Goal: Task Accomplishment & Management: Complete application form

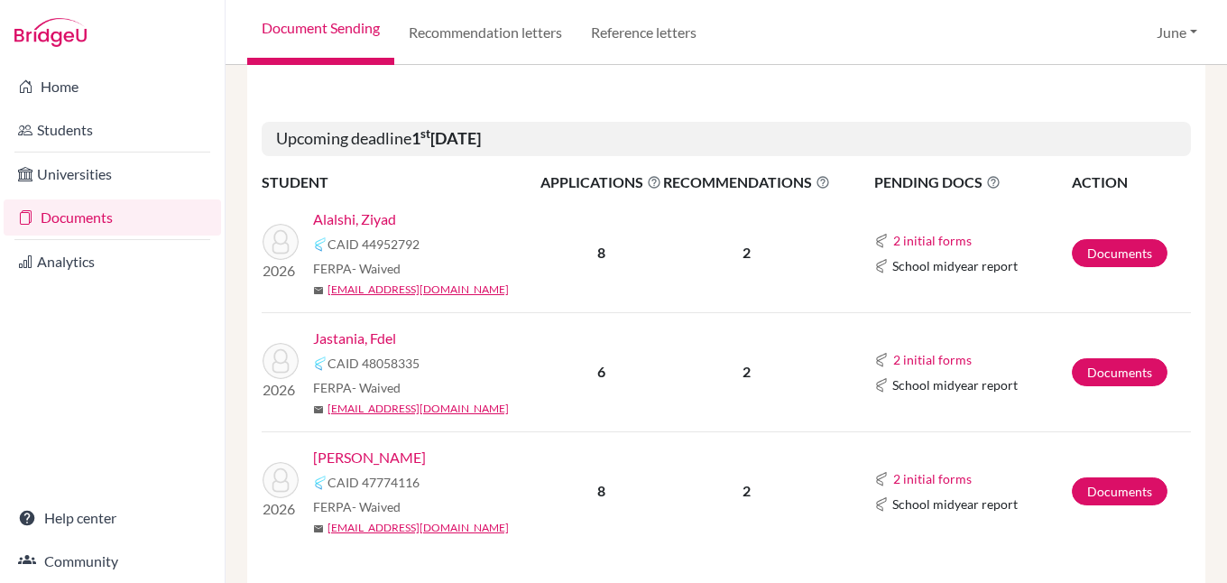
scroll to position [2255, 0]
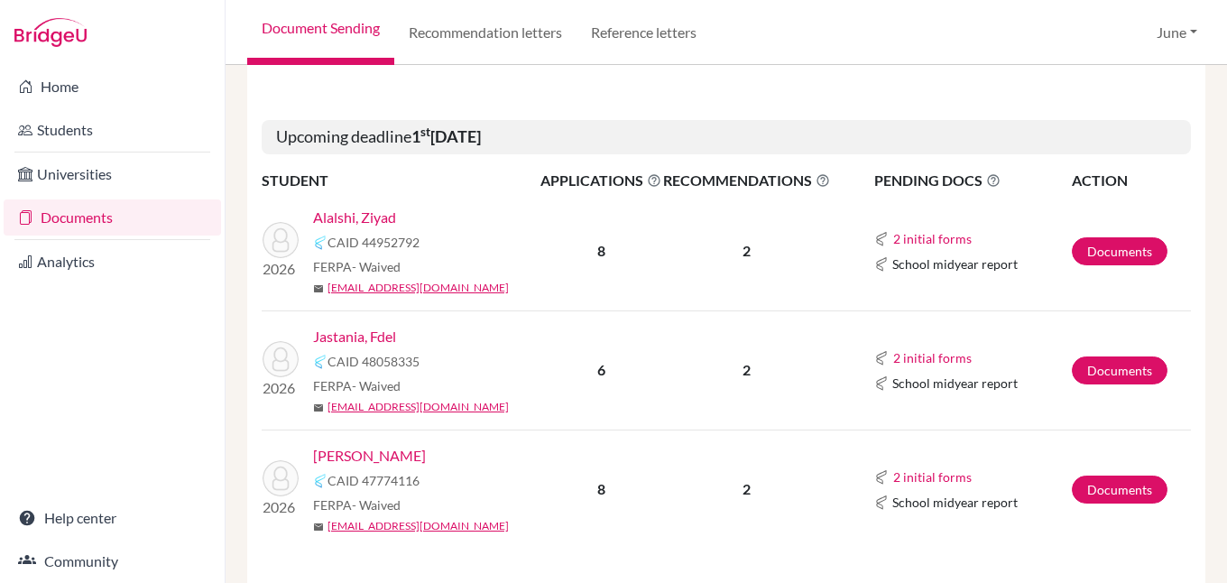
click at [354, 326] on link "Jastania, Fdel" at bounding box center [354, 337] width 83 height 22
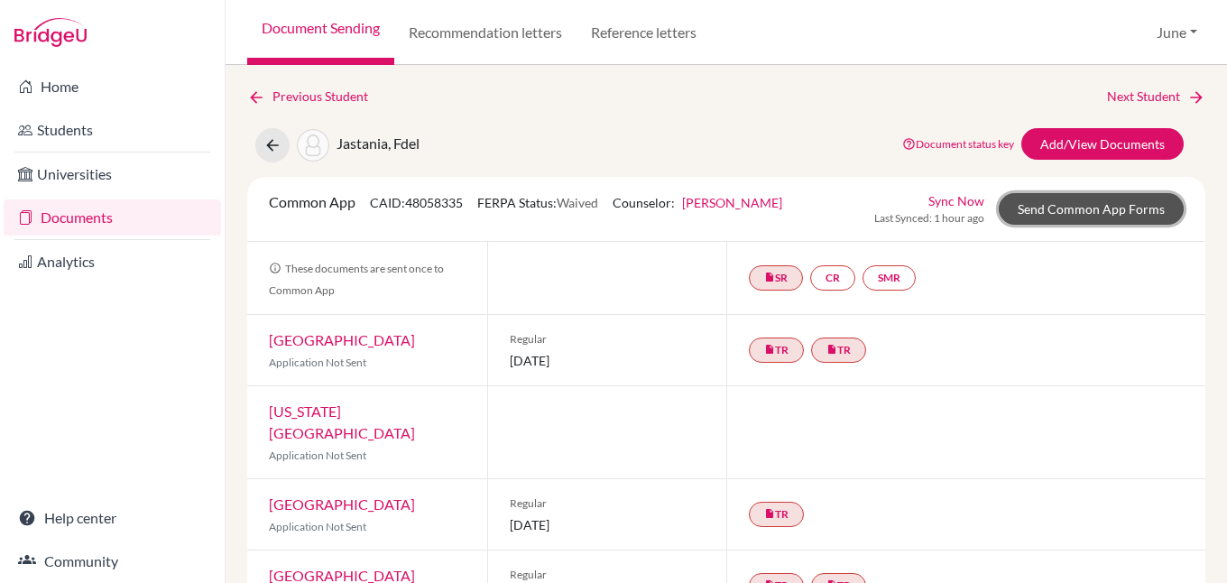
click at [1090, 209] on link "Send Common App Forms" at bounding box center [1091, 209] width 185 height 32
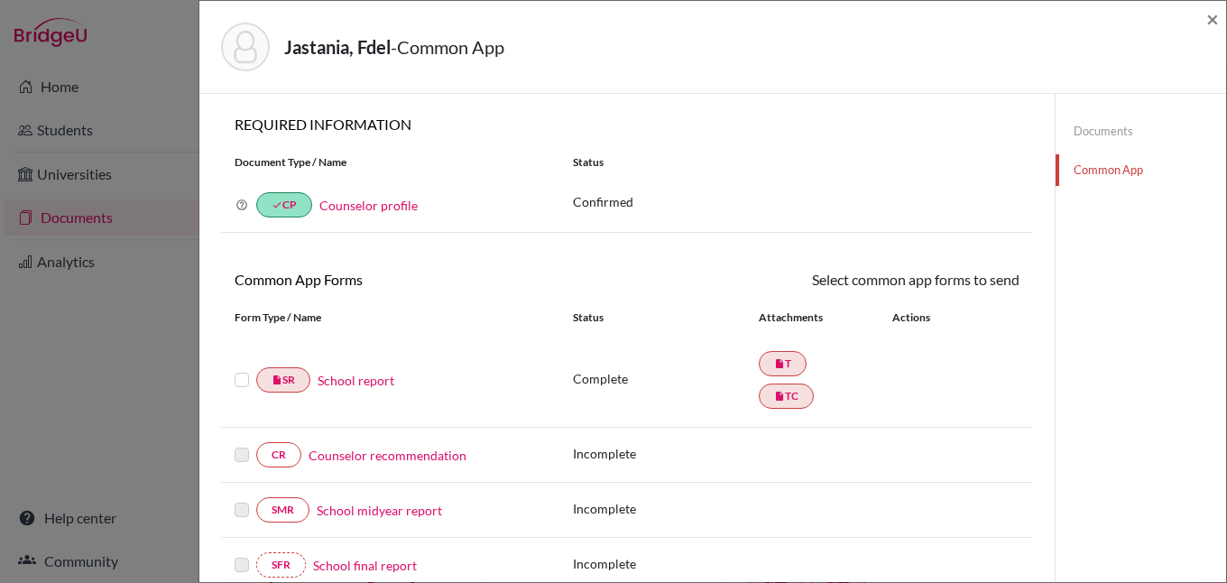
click at [388, 460] on link "Counselor recommendation" at bounding box center [388, 455] width 158 height 19
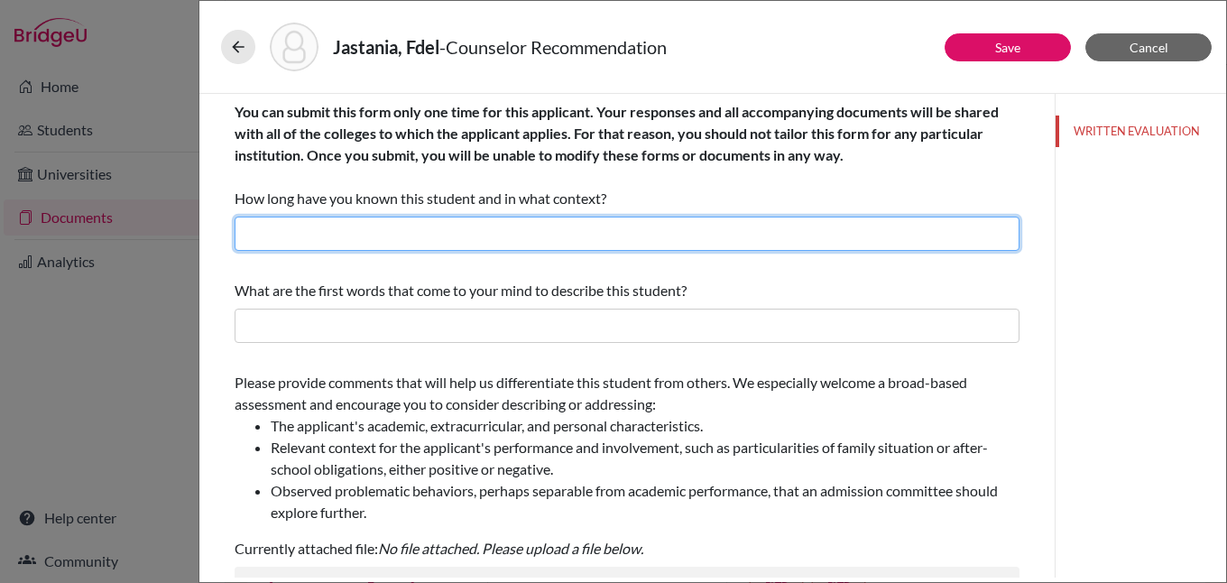
click at [347, 223] on input "text" at bounding box center [627, 234] width 785 height 34
type input "I have known Fdel for 3 years as his Academic College Counselor."
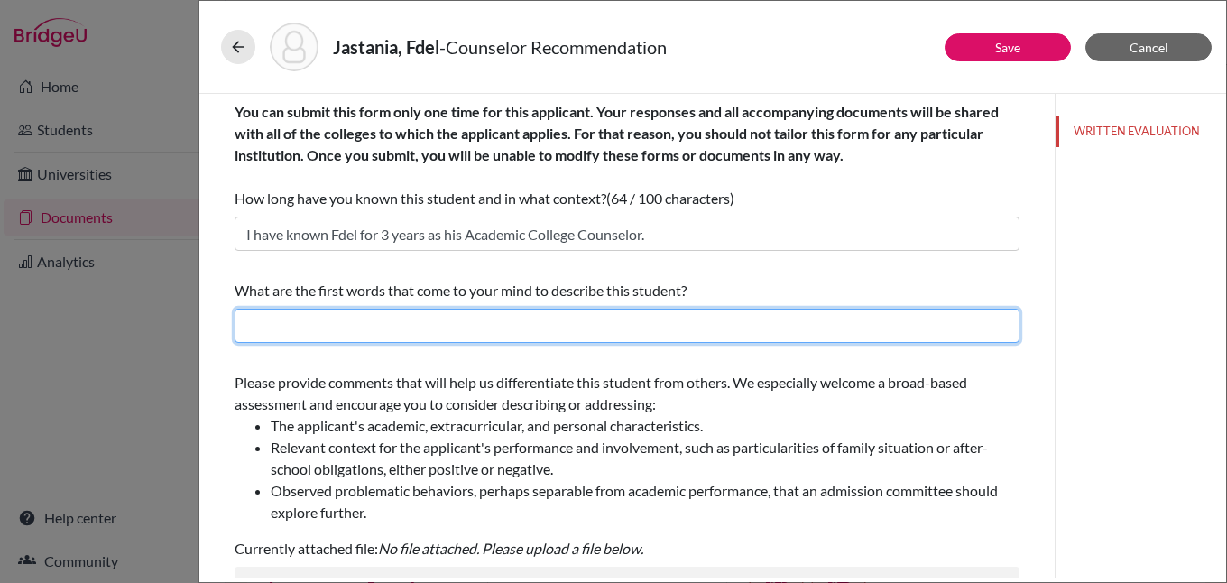
click at [402, 328] on input "text" at bounding box center [627, 326] width 785 height 34
click at [366, 334] on input "text" at bounding box center [627, 326] width 785 height 34
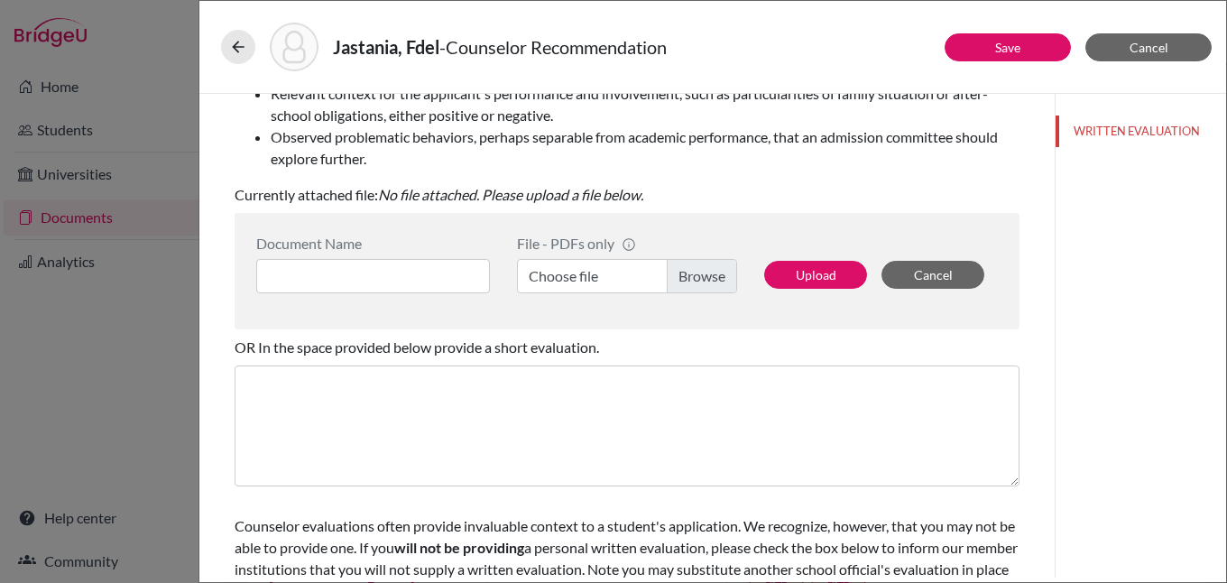
scroll to position [361, 0]
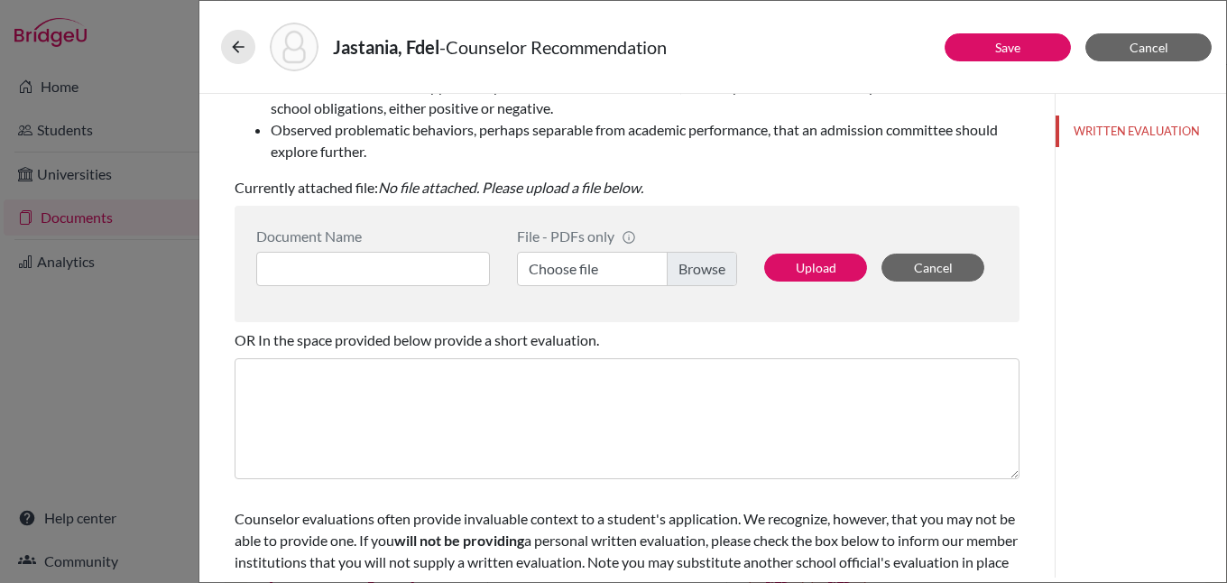
type input "motivated, capable, well-rounded, determined, adaptable, strong work ethic"
click at [435, 263] on input at bounding box center [373, 269] width 234 height 34
type input "D"
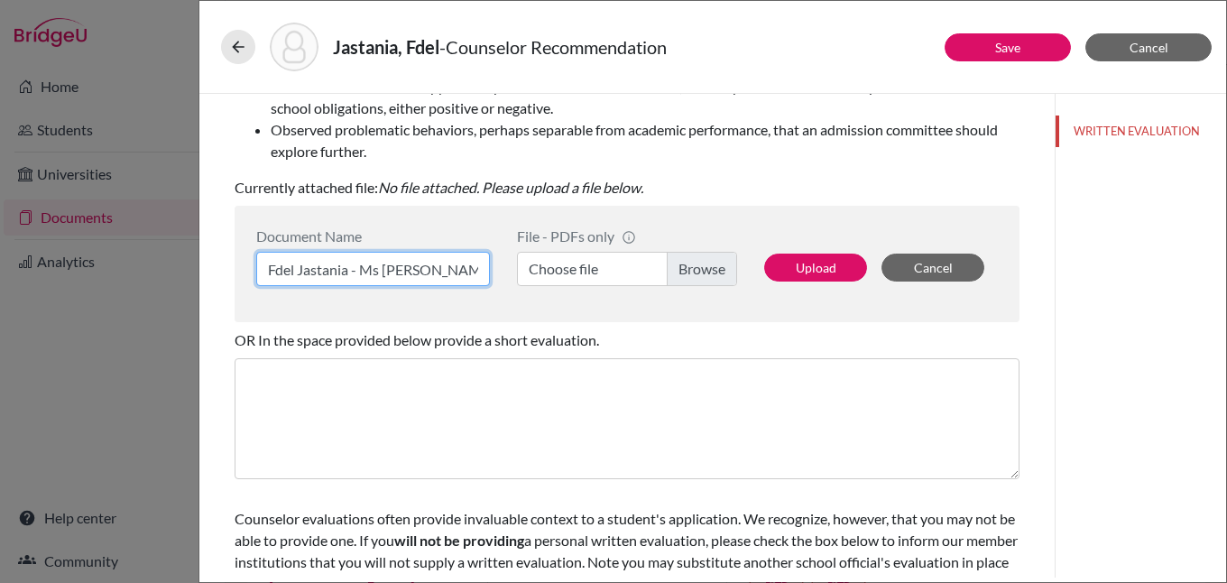
type input "Fdel Jastania - Ms June"
click at [697, 268] on label "Choose file" at bounding box center [627, 269] width 220 height 34
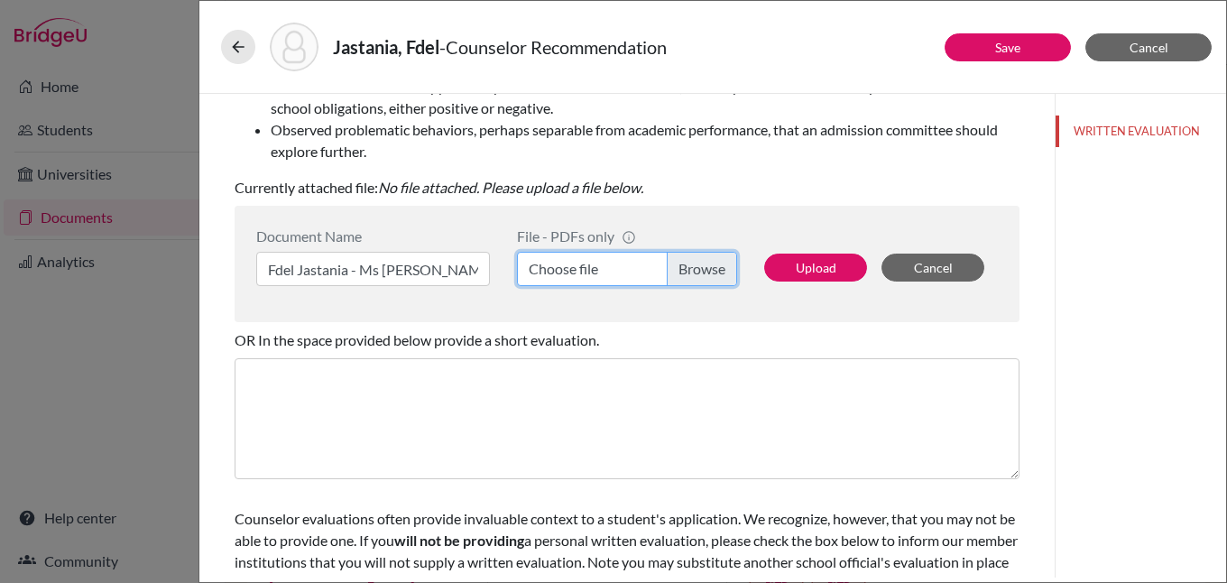
click at [697, 268] on input "Choose file" at bounding box center [627, 269] width 220 height 34
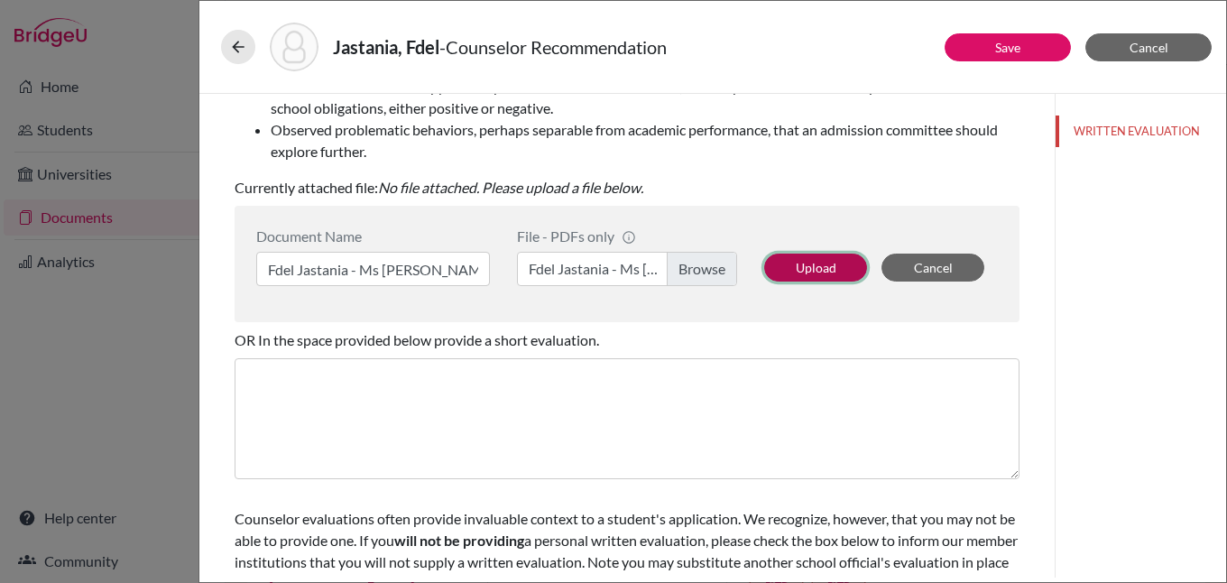
click at [806, 264] on button "Upload" at bounding box center [815, 267] width 103 height 28
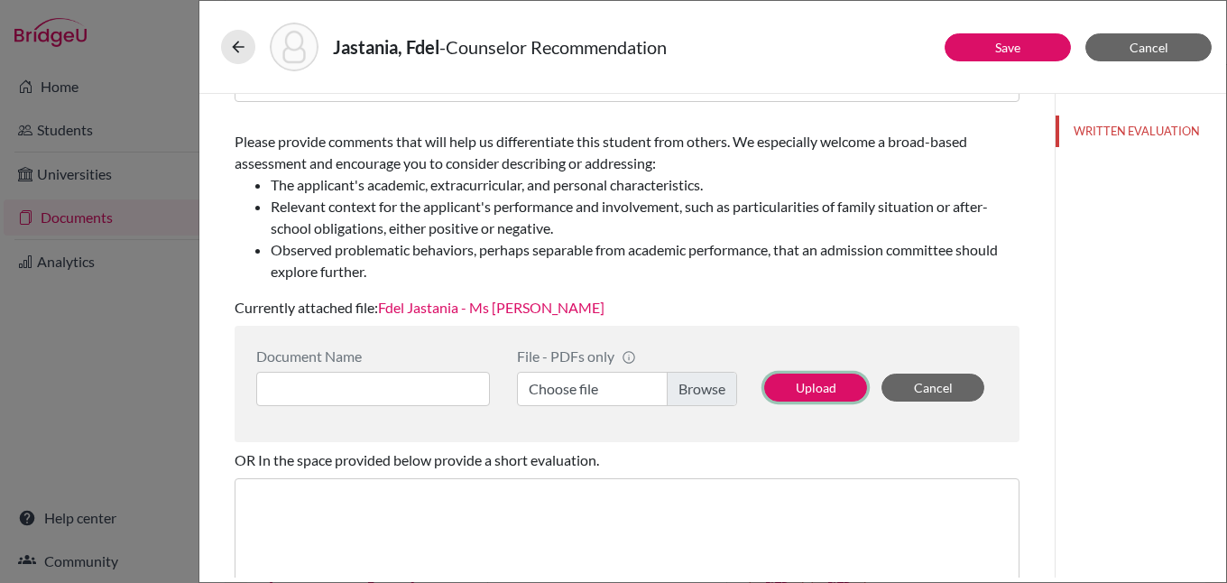
scroll to position [0, 0]
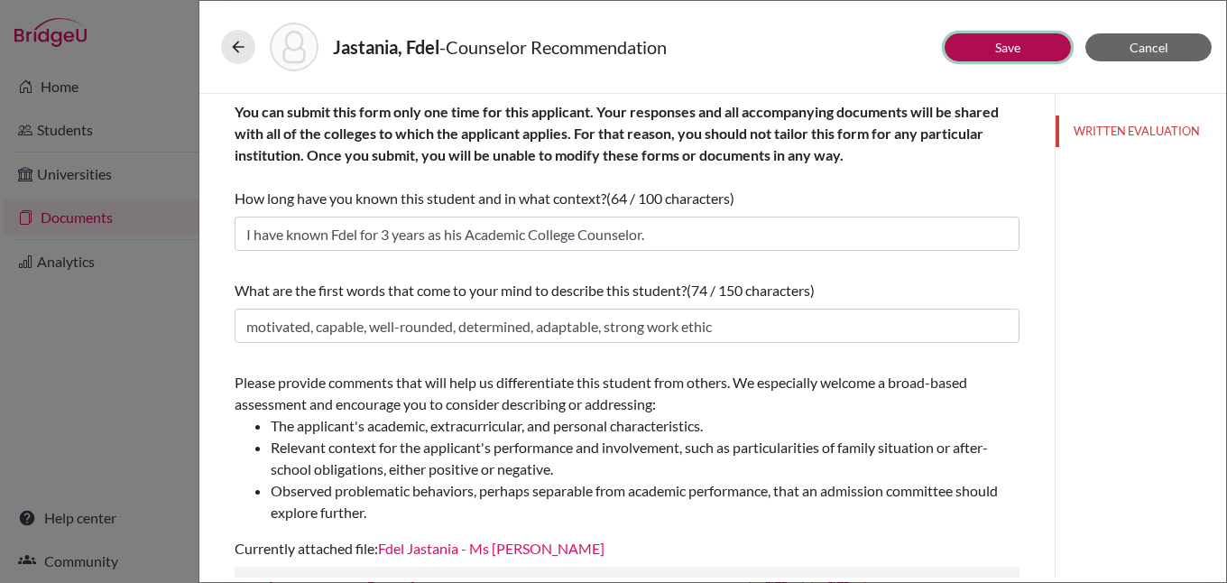
click at [989, 44] on button "Save" at bounding box center [1008, 47] width 126 height 28
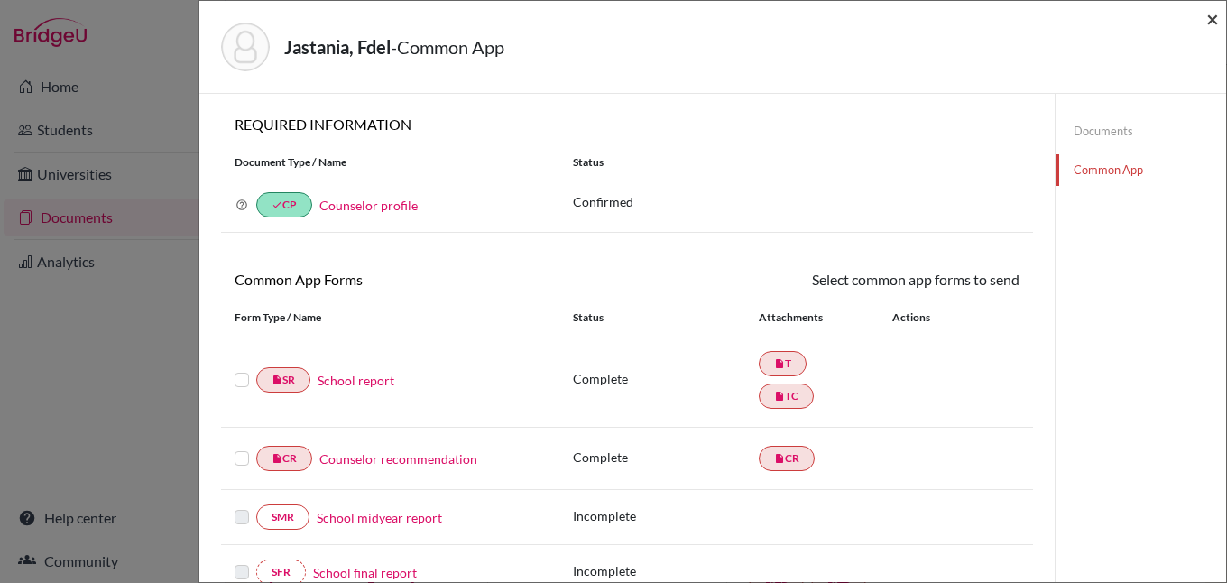
click at [1214, 17] on span "×" at bounding box center [1212, 18] width 13 height 26
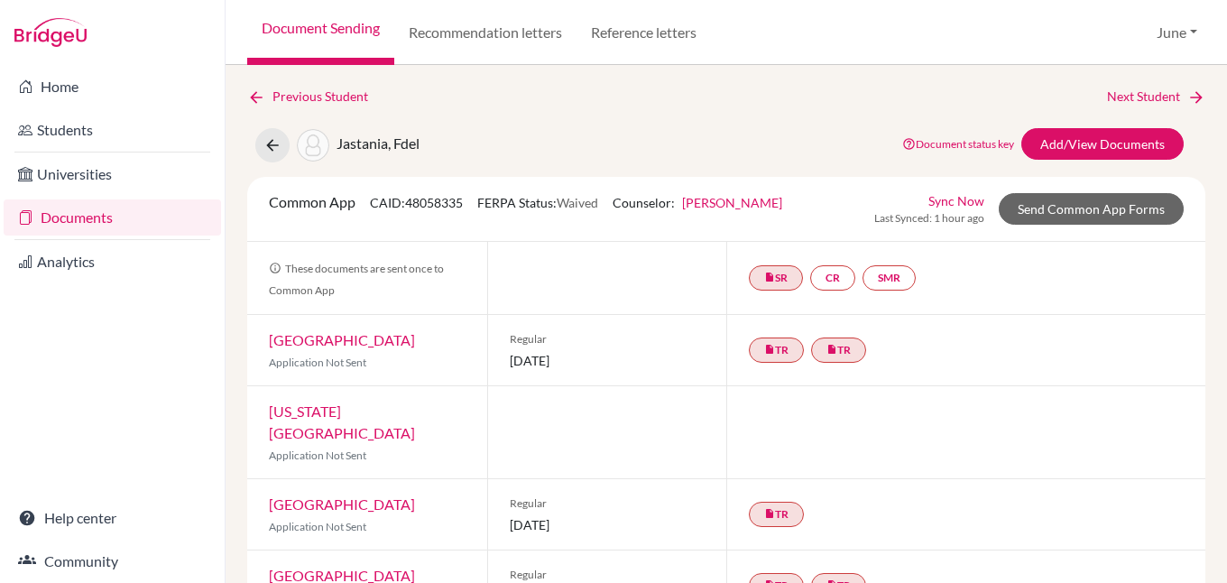
click at [84, 218] on link "Documents" at bounding box center [112, 217] width 217 height 36
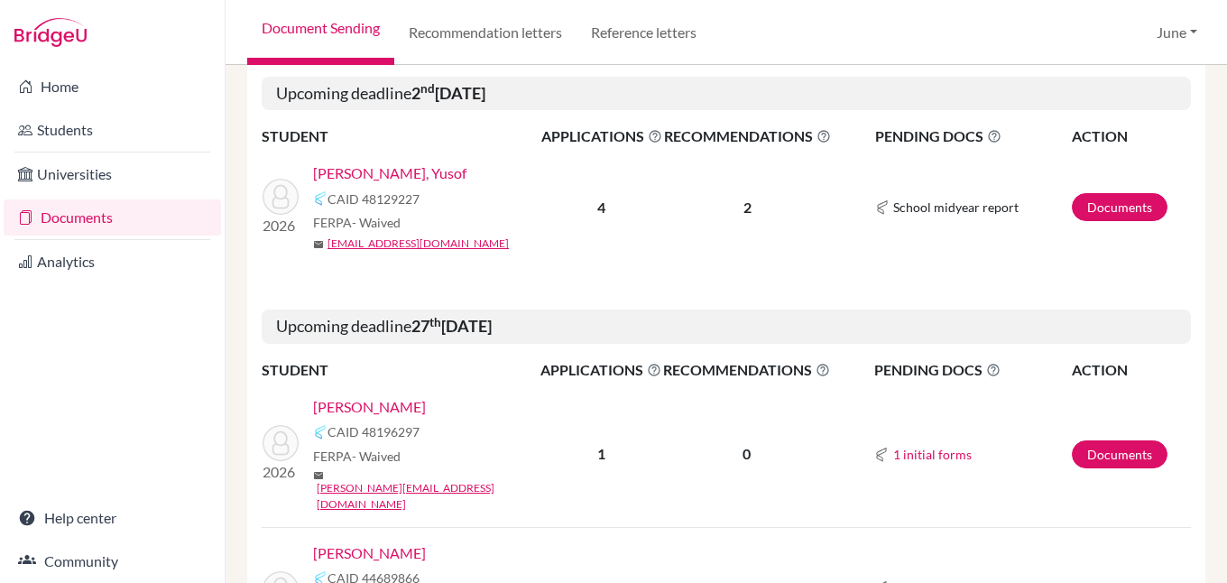
scroll to position [2868, 0]
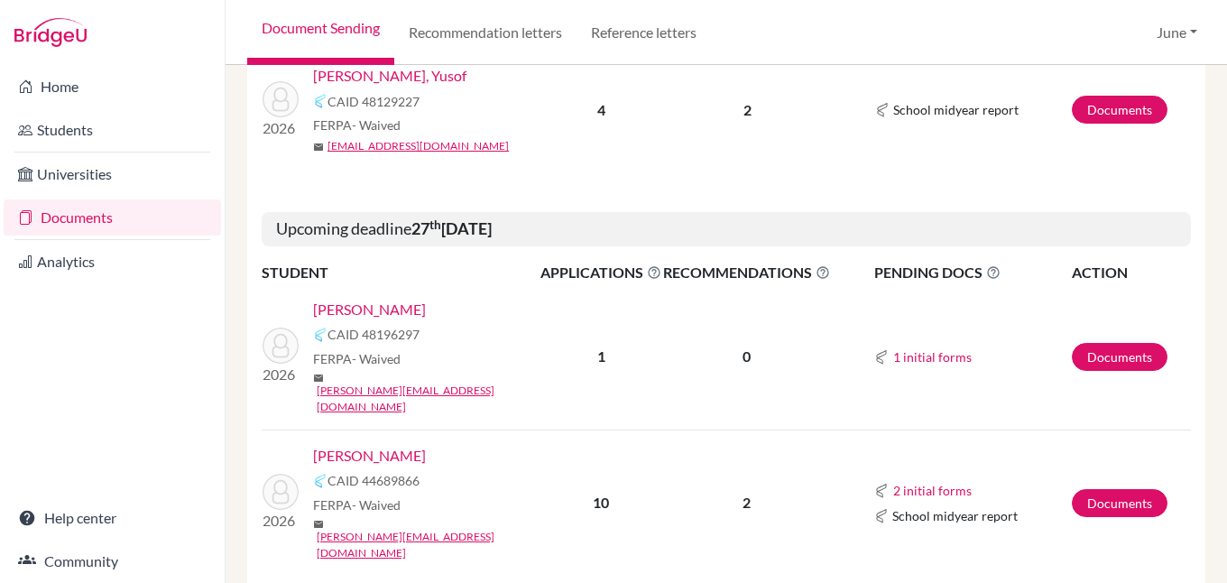
click at [353, 445] on link "[PERSON_NAME]" at bounding box center [369, 456] width 113 height 22
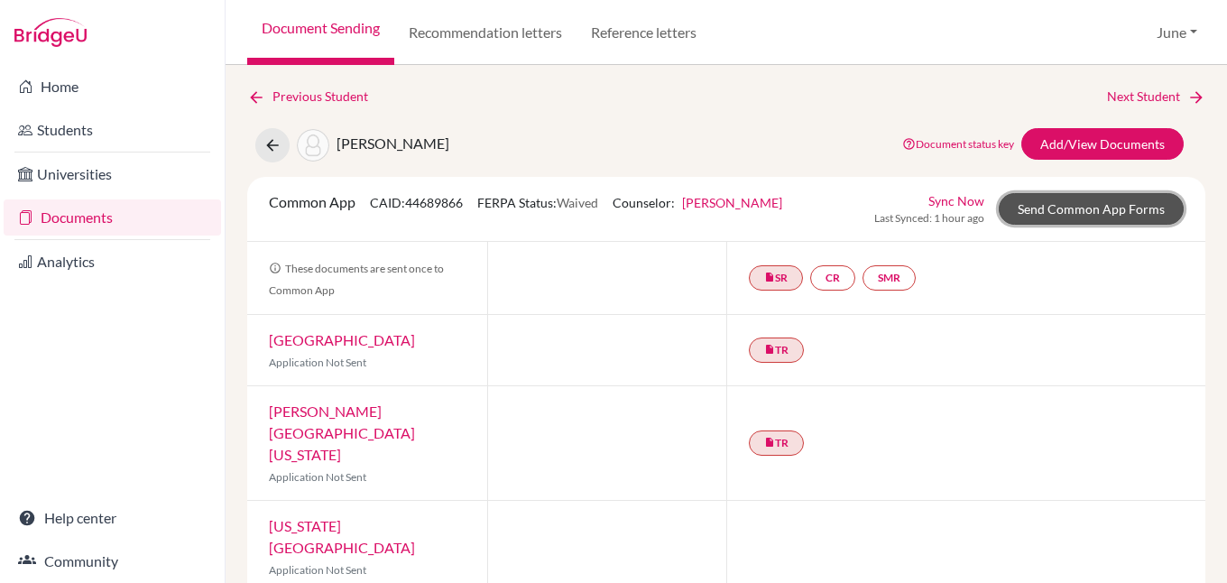
click at [1079, 202] on link "Send Common App Forms" at bounding box center [1091, 209] width 185 height 32
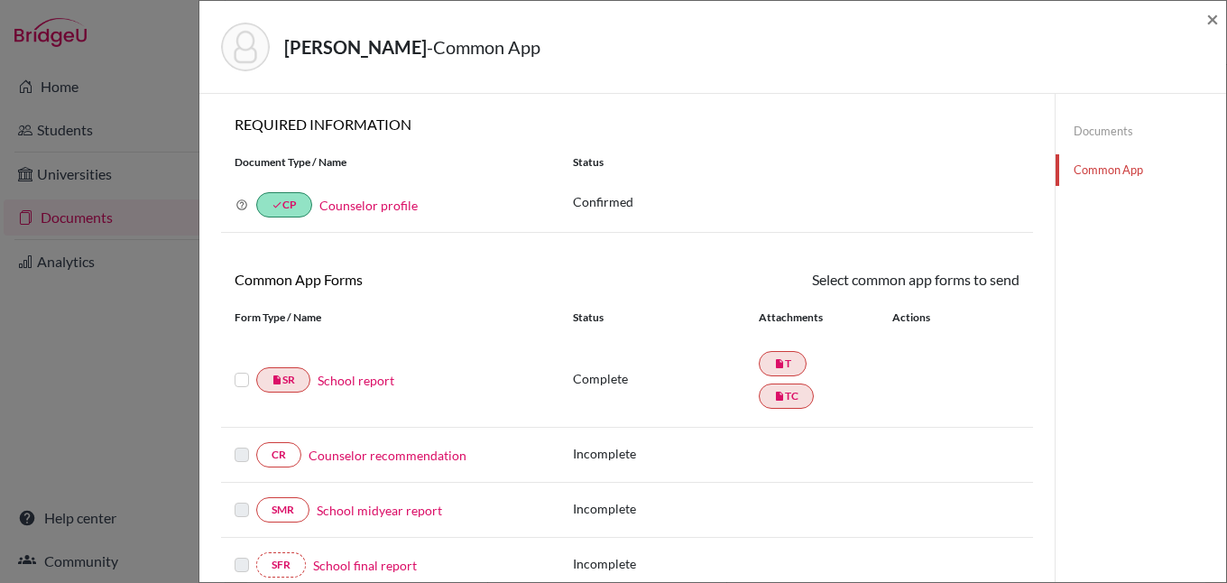
click at [348, 456] on link "Counselor recommendation" at bounding box center [388, 455] width 158 height 19
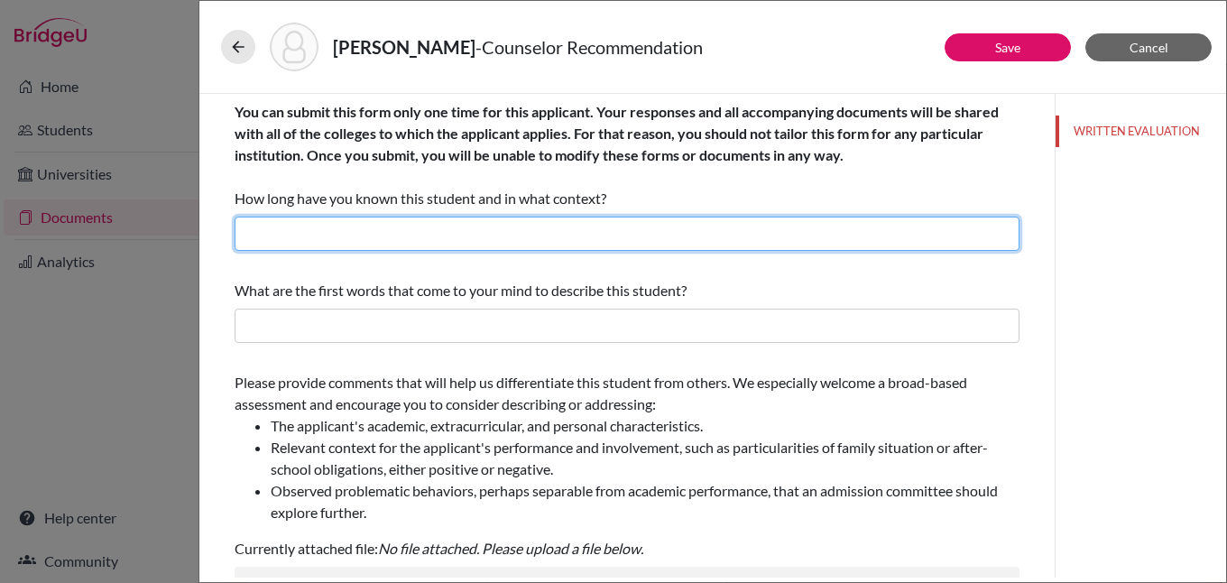
click at [612, 239] on input "text" at bounding box center [627, 234] width 785 height 34
type input "I have known Ahmed for three years as his Academic College Counselor."
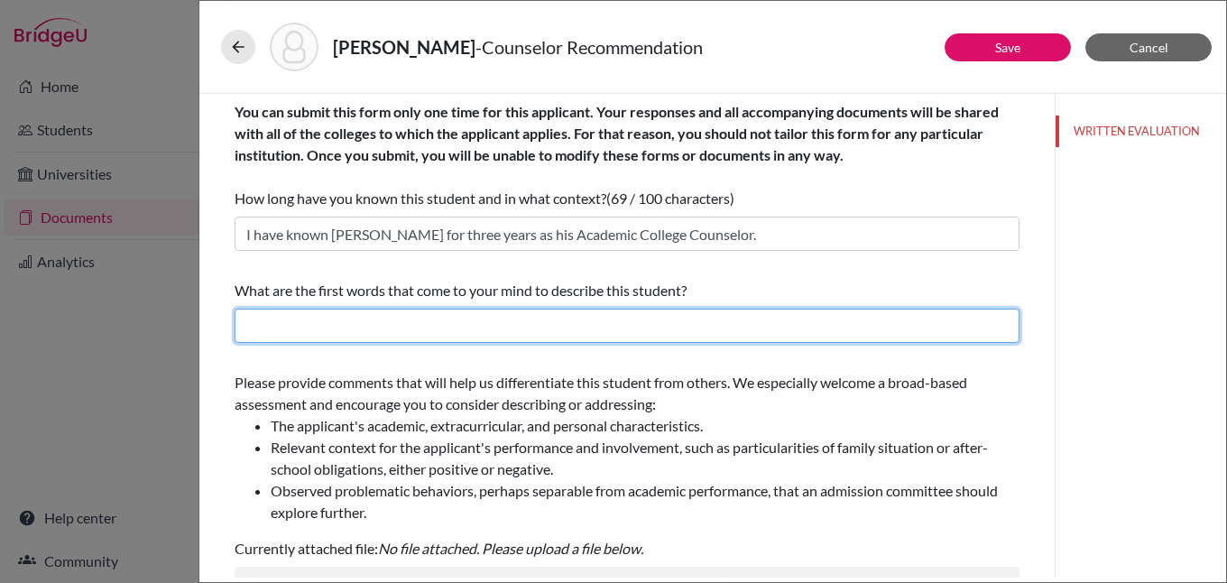
click at [486, 328] on input "text" at bounding box center [627, 326] width 785 height 34
click at [397, 320] on input "text" at bounding box center [627, 326] width 785 height 34
click at [341, 330] on input "dedicated, intelectually curious," at bounding box center [627, 326] width 785 height 34
click at [468, 324] on input "dedicated, intellectually curious," at bounding box center [627, 326] width 785 height 34
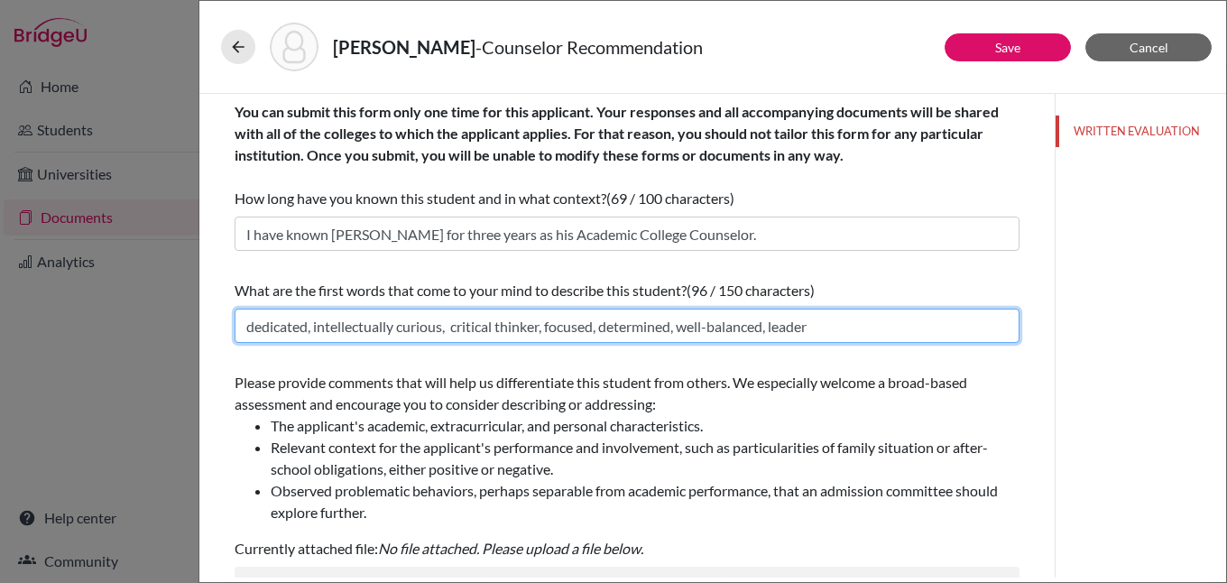
scroll to position [421, 0]
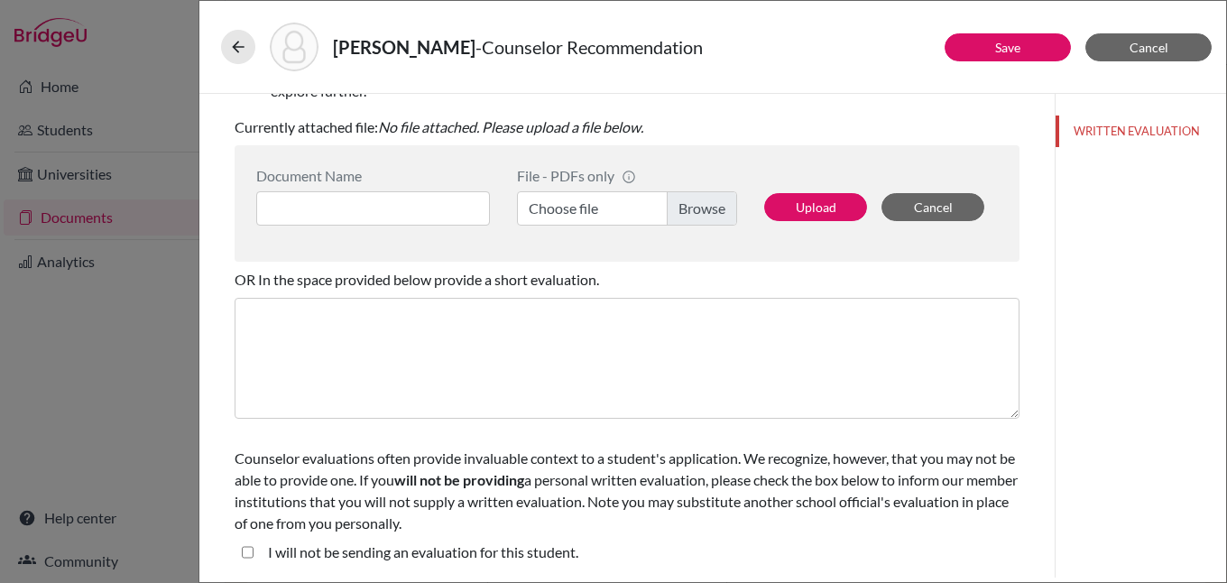
type input "dedicated, intellectually curious, critical thinker, focused, determined, well-…"
click at [355, 216] on input at bounding box center [373, 208] width 234 height 34
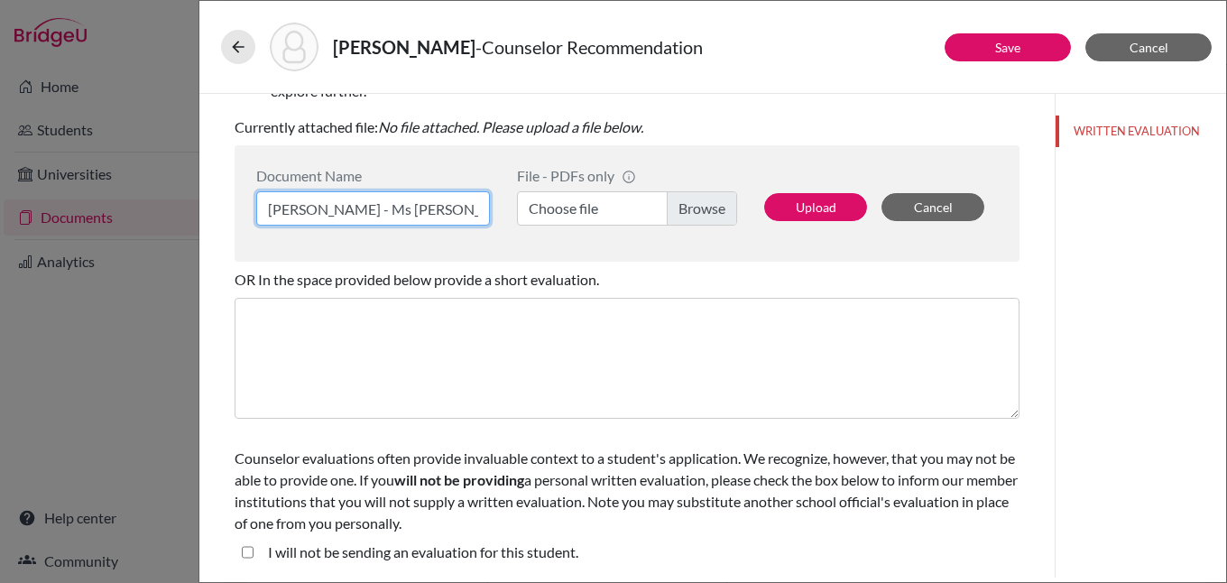
type input "Ahmed Ashi - Ms June"
click at [692, 212] on label "Choose file" at bounding box center [627, 208] width 220 height 34
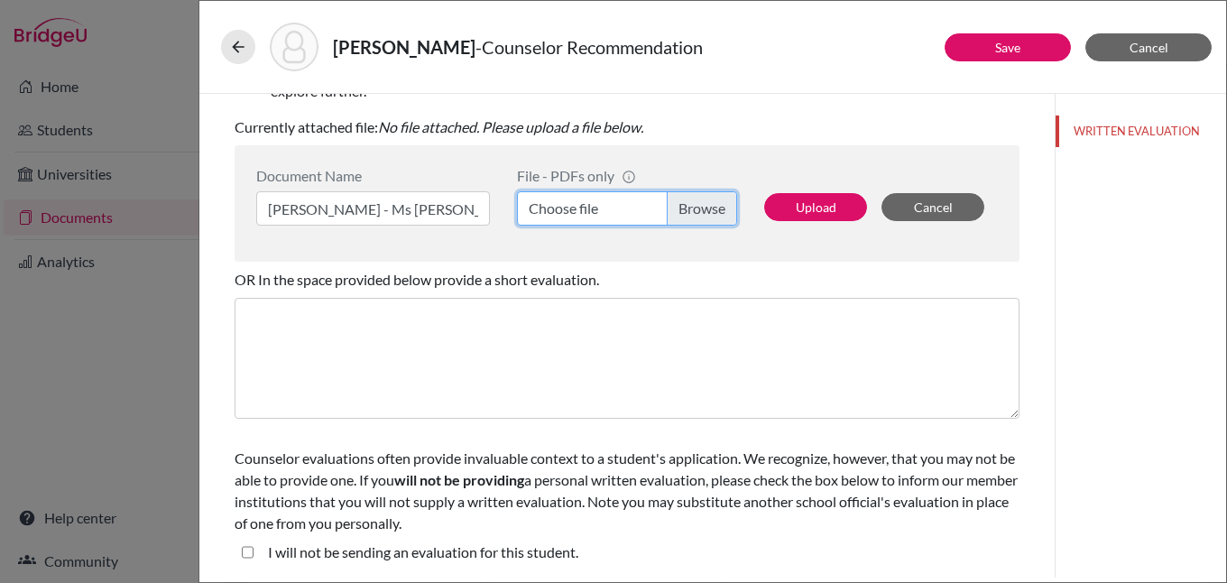
click at [692, 212] on input "Choose file" at bounding box center [627, 208] width 220 height 34
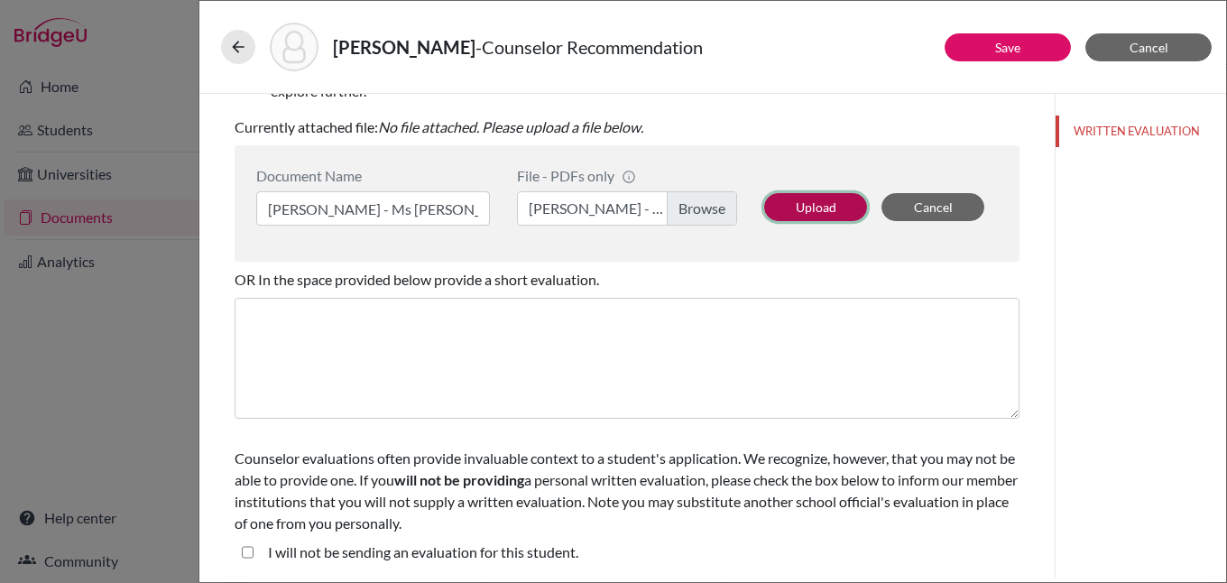
click at [803, 206] on button "Upload" at bounding box center [815, 207] width 103 height 28
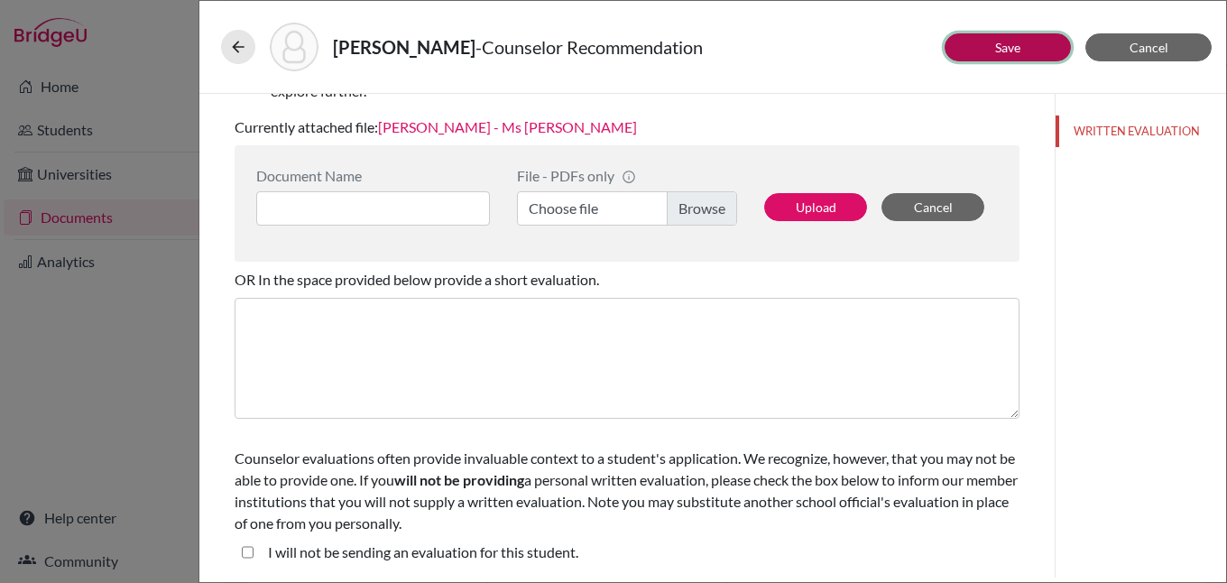
click at [989, 52] on button "Save" at bounding box center [1008, 47] width 126 height 28
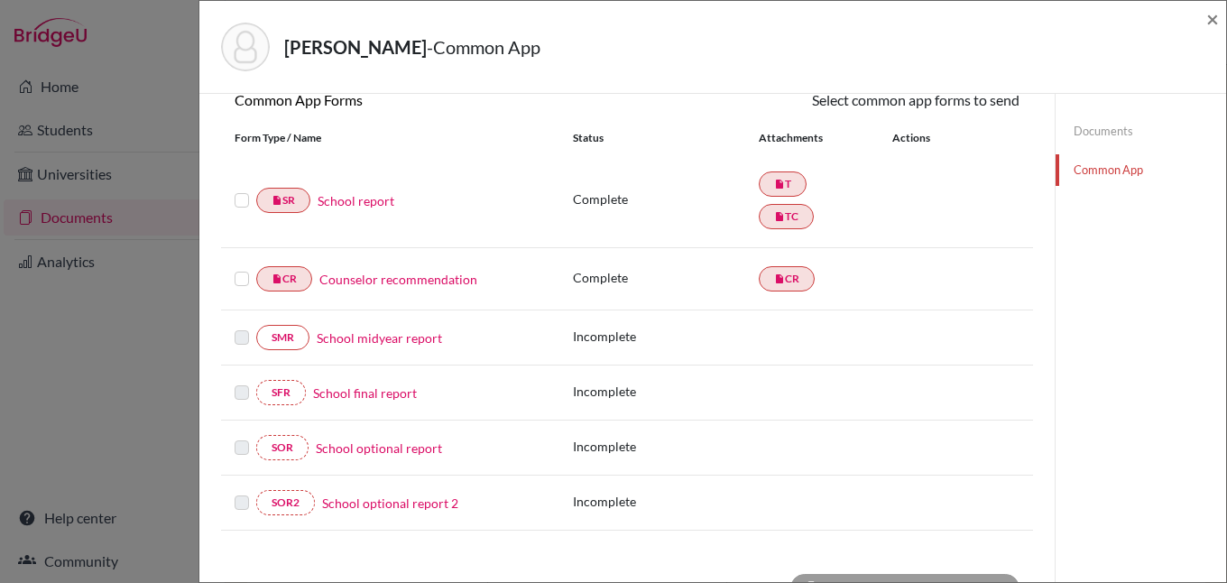
scroll to position [180, 0]
click at [1210, 17] on span "×" at bounding box center [1212, 18] width 13 height 26
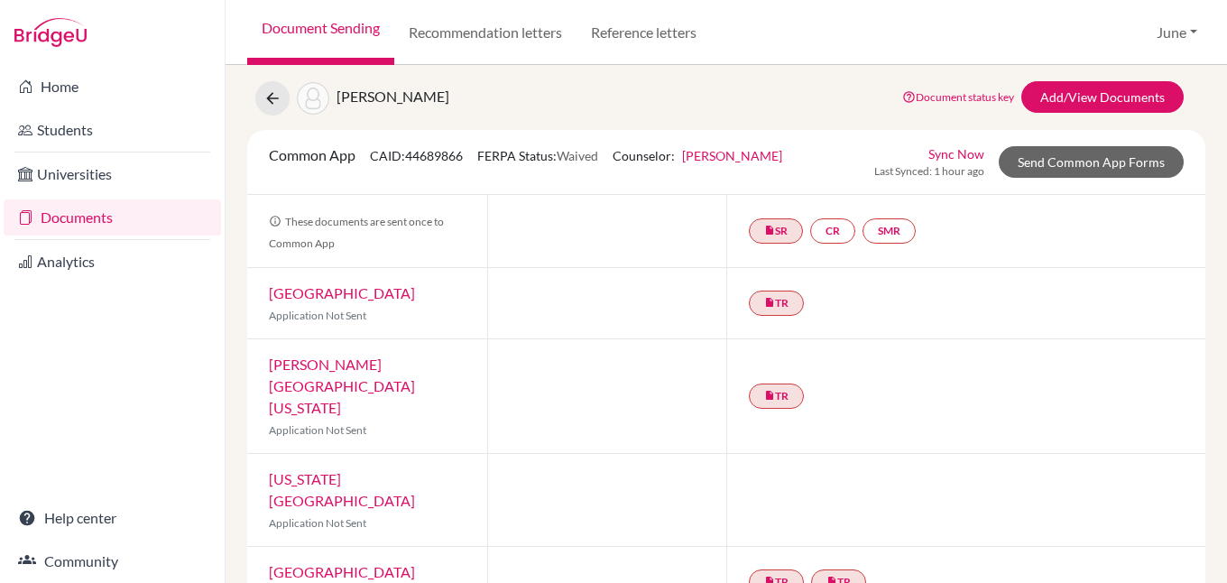
scroll to position [90, 0]
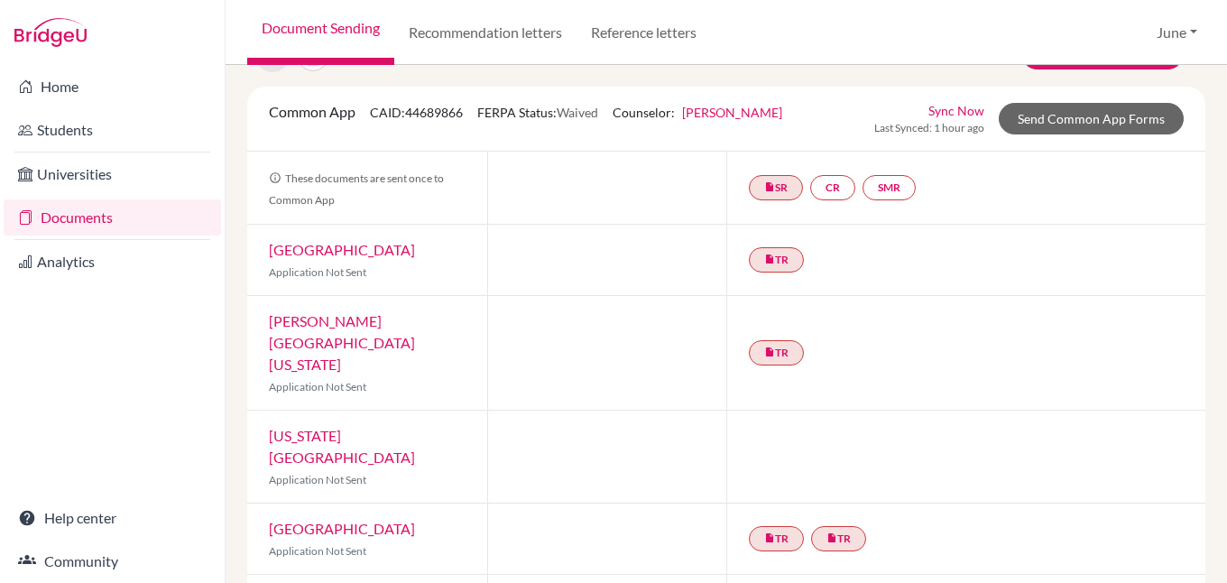
click at [93, 218] on link "Documents" at bounding box center [112, 217] width 217 height 36
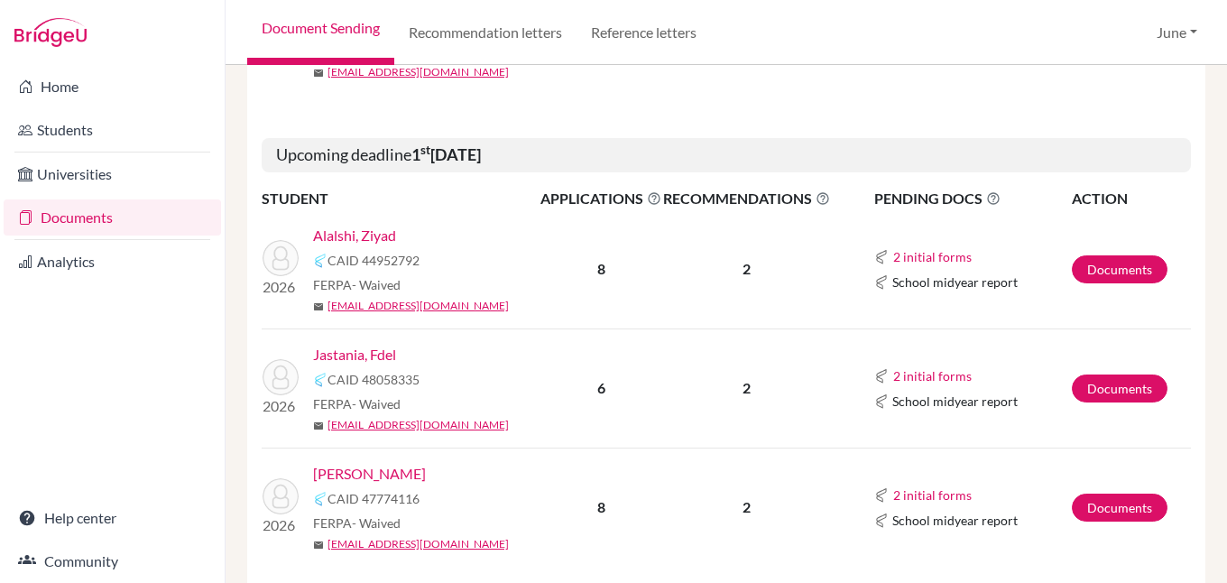
scroll to position [2255, 0]
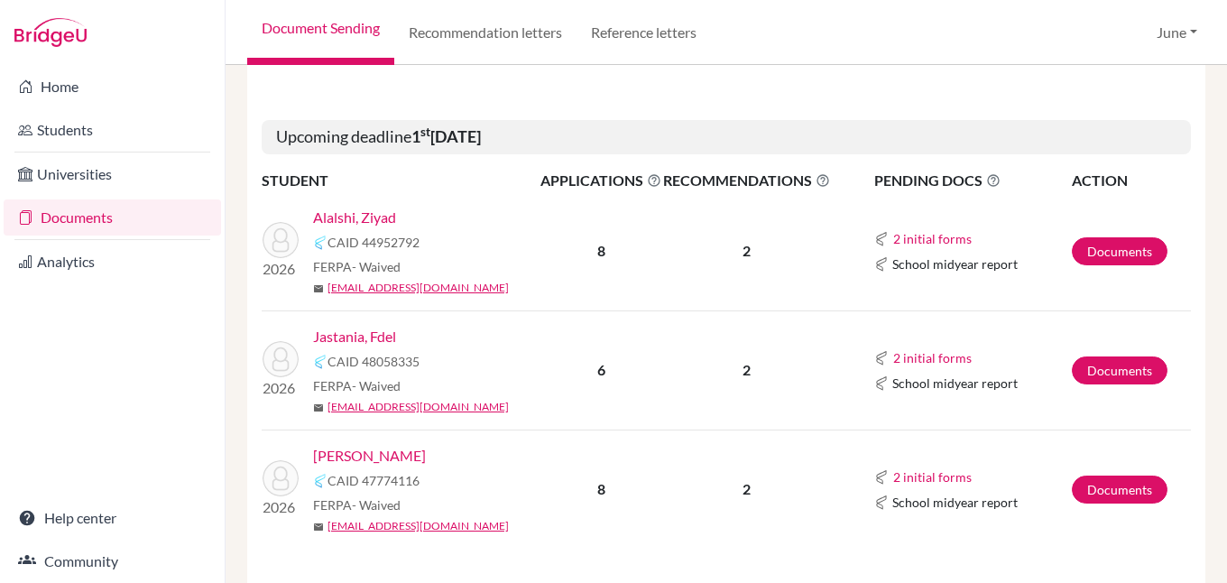
click at [356, 445] on link "[PERSON_NAME]" at bounding box center [369, 456] width 113 height 22
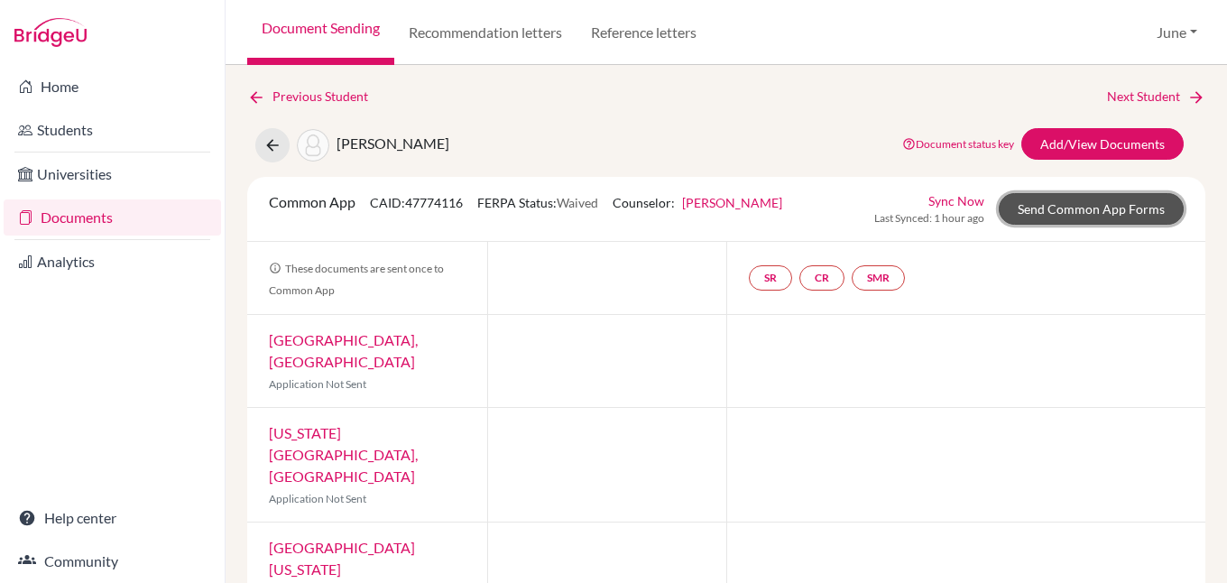
click at [1119, 202] on link "Send Common App Forms" at bounding box center [1091, 209] width 185 height 32
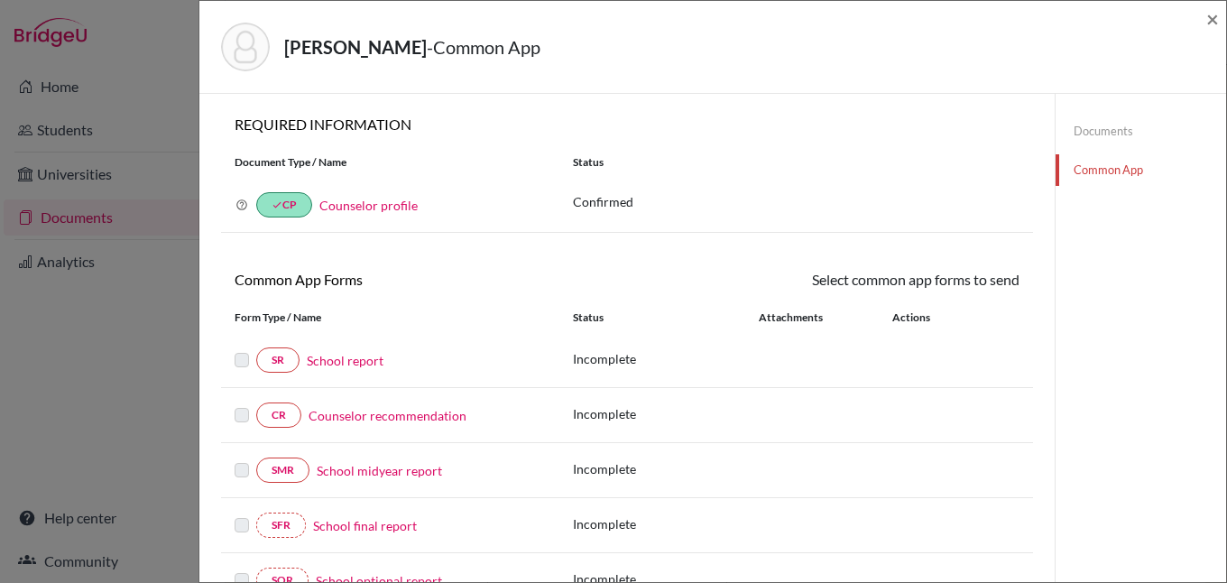
click at [348, 359] on link "School report" at bounding box center [345, 360] width 77 height 19
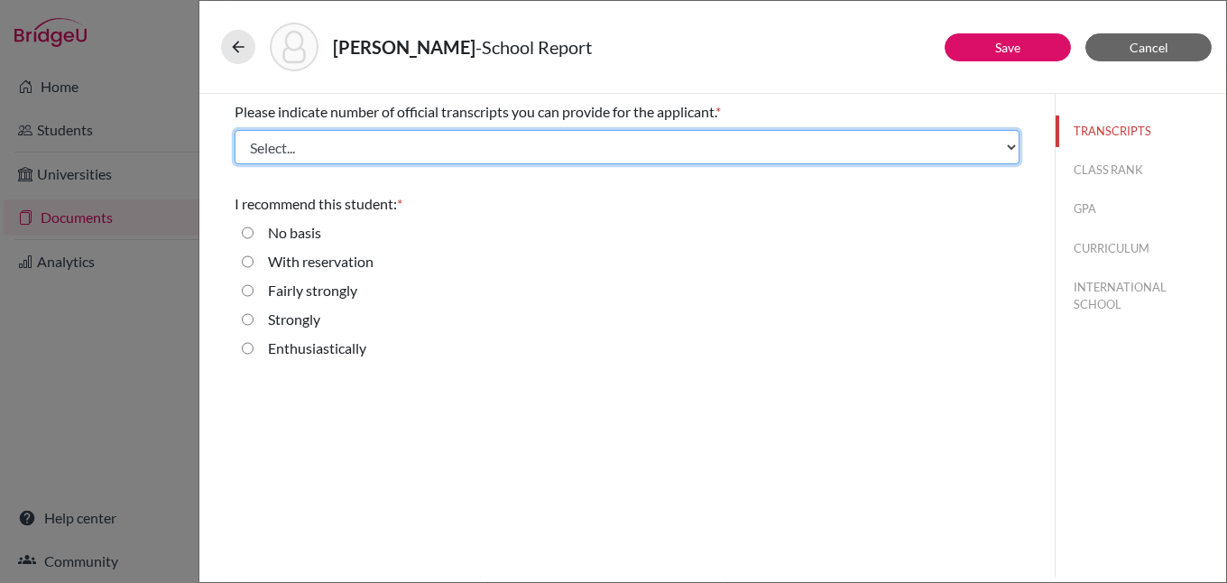
click at [415, 147] on select "Select... 1 2 3 4" at bounding box center [627, 147] width 785 height 34
select select "1"
click at [235, 130] on select "Select... 1 2 3 4" at bounding box center [627, 147] width 785 height 34
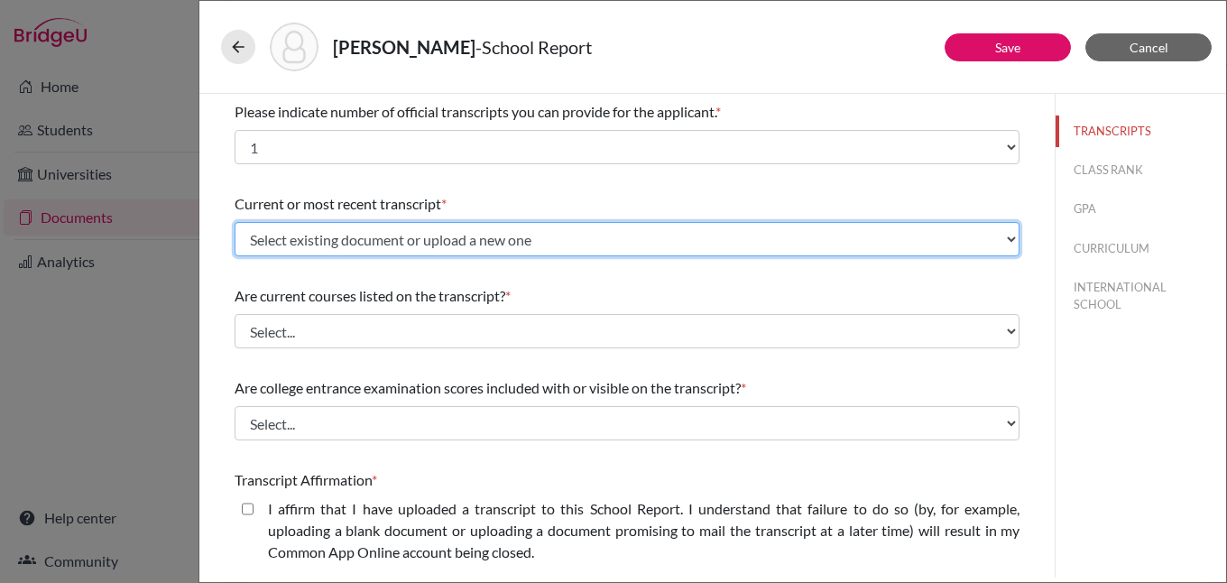
click at [410, 235] on select "Select existing document or upload a new one initial transcript Upload New File" at bounding box center [627, 239] width 785 height 34
select select "676371"
click at [235, 222] on select "Select existing document or upload a new one initial transcript Upload New File" at bounding box center [627, 239] width 785 height 34
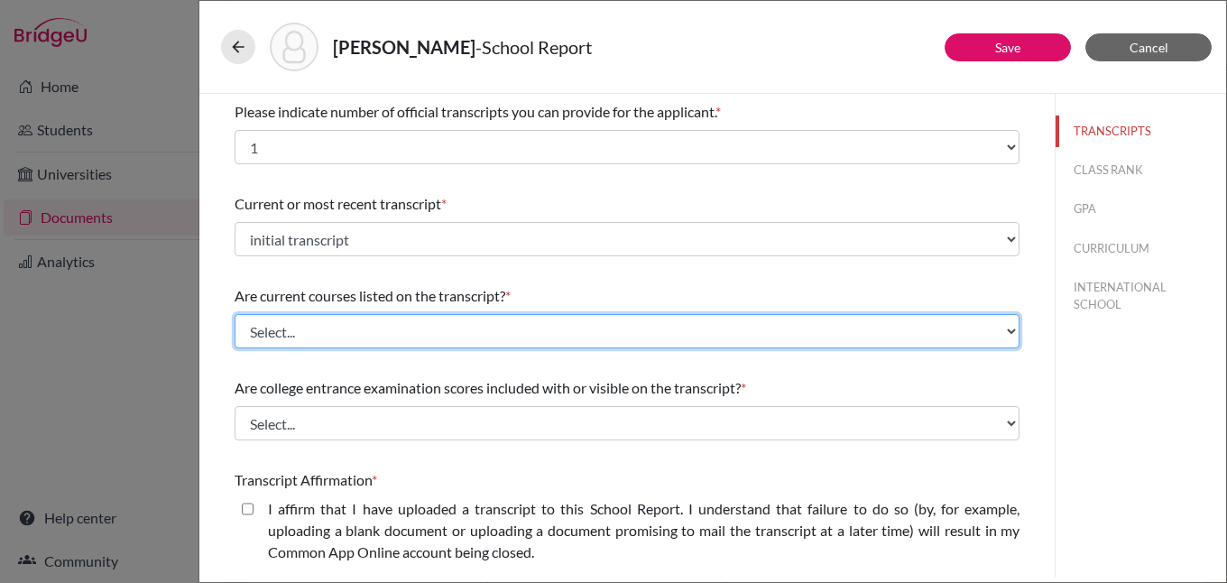
click at [384, 332] on select "Select... Yes No" at bounding box center [627, 331] width 785 height 34
select select "1"
click at [235, 314] on select "Select... Yes No" at bounding box center [627, 331] width 785 height 34
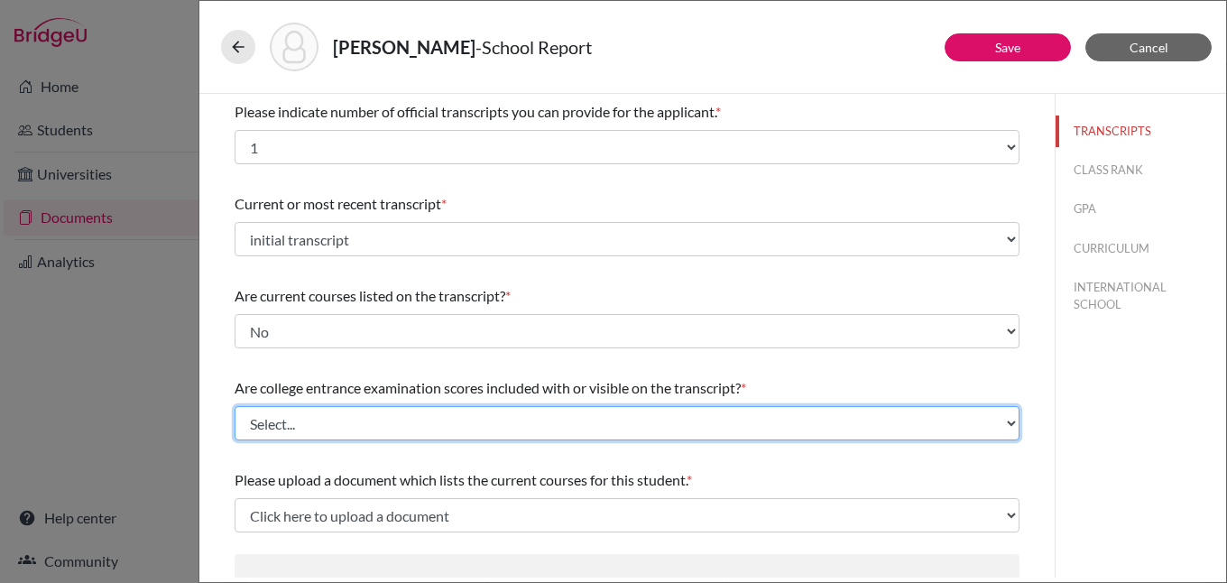
click at [443, 418] on select "Select... Yes No" at bounding box center [627, 423] width 785 height 34
select select "1"
click at [235, 406] on select "Select... Yes No" at bounding box center [627, 423] width 785 height 34
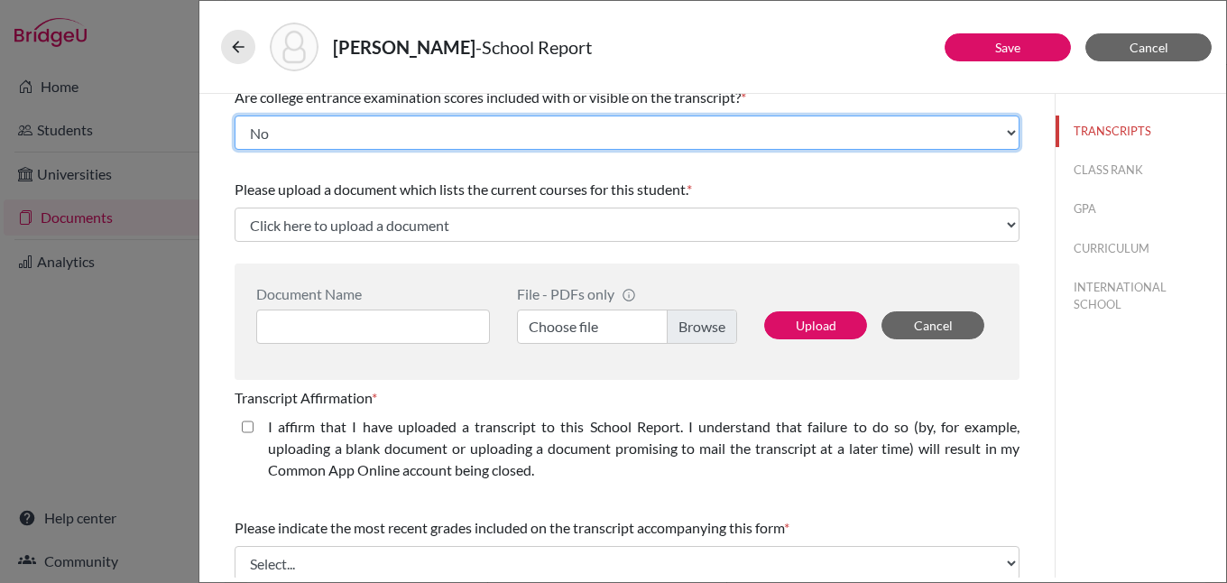
scroll to position [361, 0]
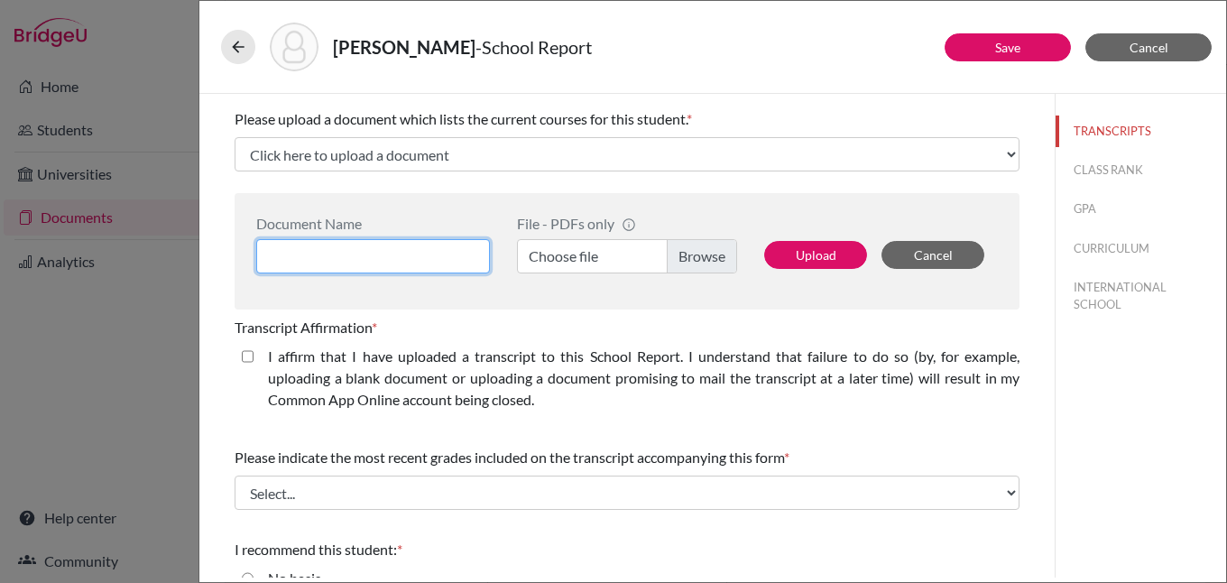
click at [443, 254] on input at bounding box center [373, 256] width 234 height 34
type input "[PERSON_NAME] - courses"
click at [690, 260] on label "Choose file" at bounding box center [627, 256] width 220 height 34
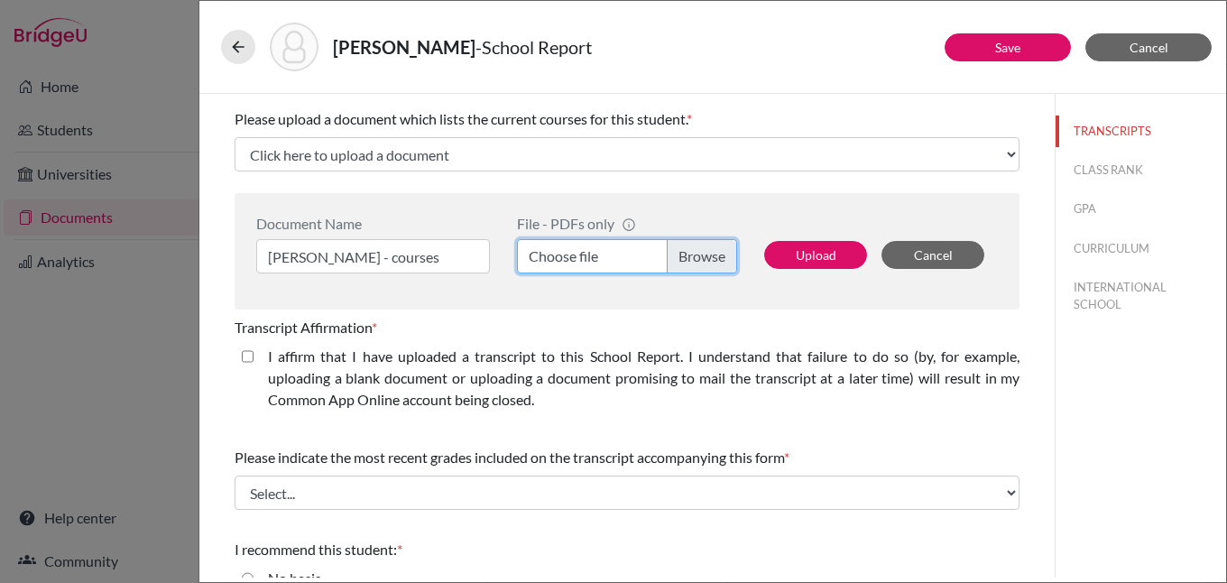
click at [690, 260] on input "Choose file" at bounding box center [627, 256] width 220 height 34
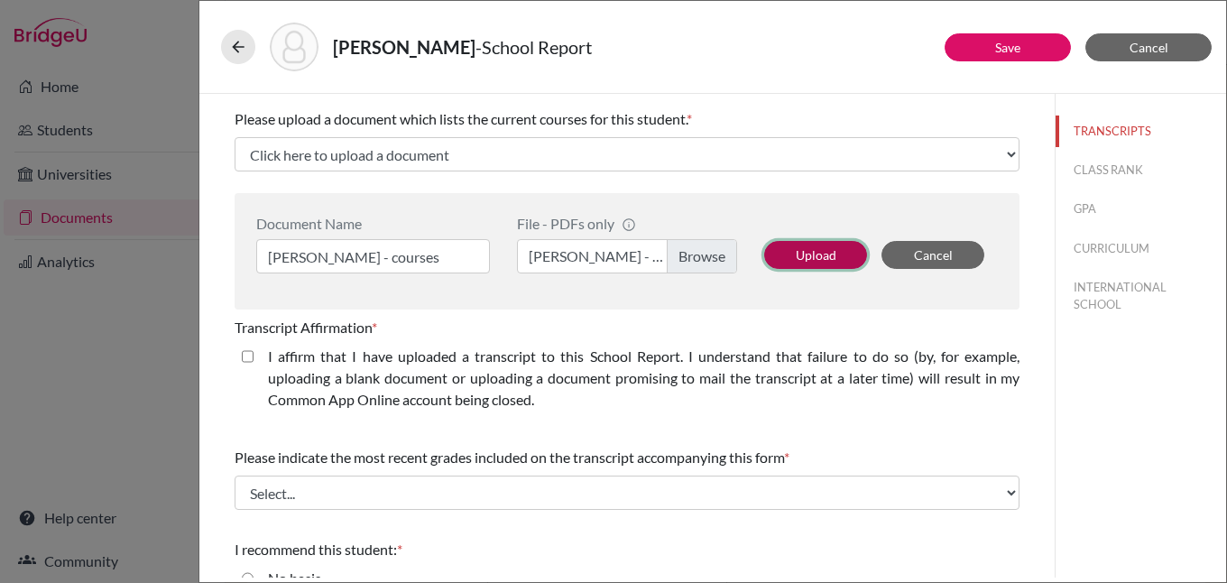
click at [810, 254] on button "Upload" at bounding box center [815, 255] width 103 height 28
select select "682538"
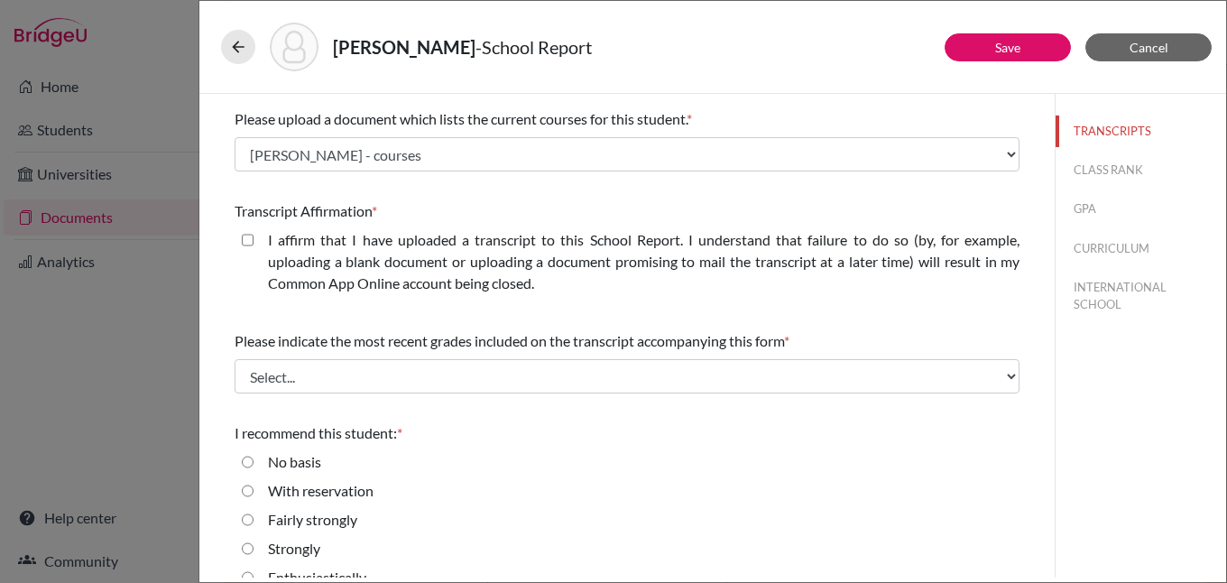
click at [246, 244] on closed\ "I affirm that I have uploaded a transcript to this School Report. I understand …" at bounding box center [248, 240] width 12 height 22
checkbox closed\ "true"
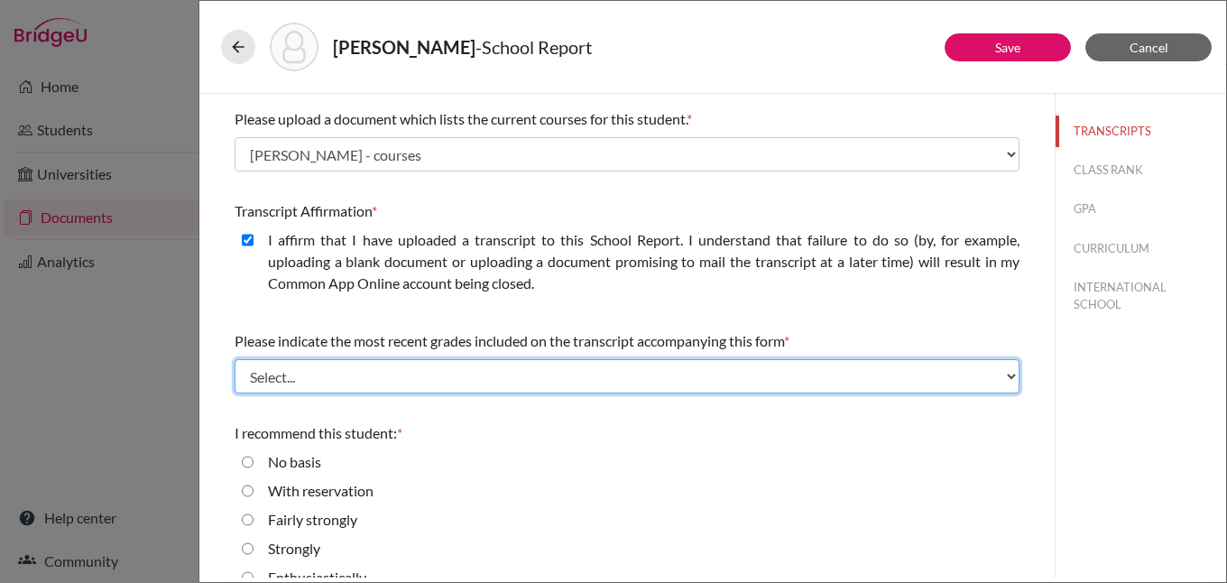
click at [361, 380] on select "Select... Final junior year grades 1st Quarter senior year grades 2nd Quarter/1…" at bounding box center [627, 376] width 785 height 34
select select "0"
click at [235, 359] on select "Select... Final junior year grades 1st Quarter senior year grades 2nd Quarter/1…" at bounding box center [627, 376] width 785 height 34
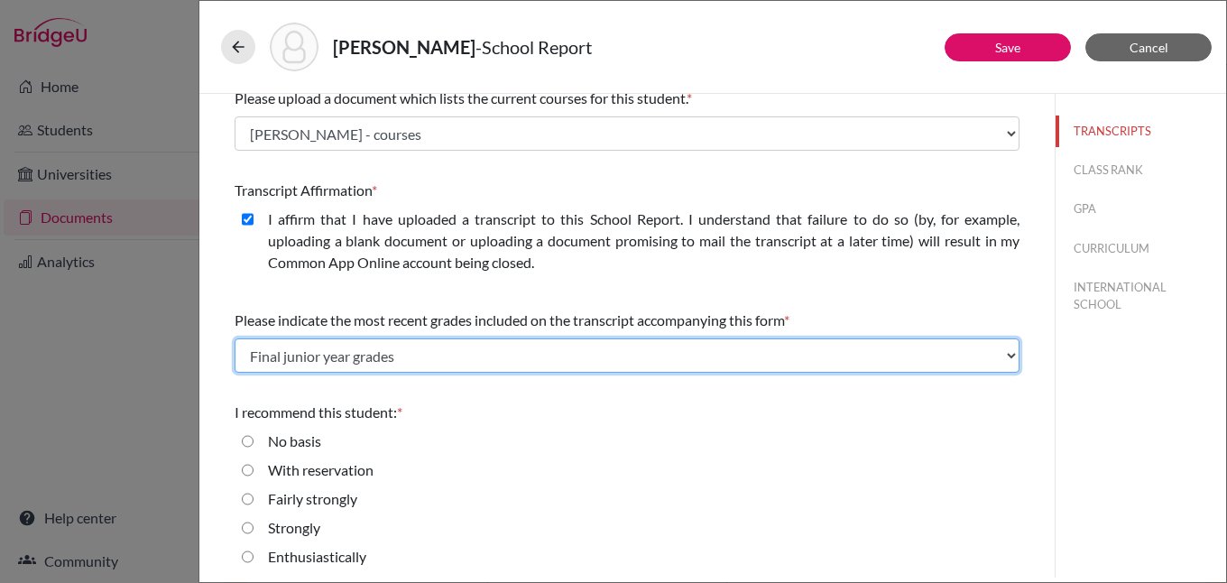
scroll to position [386, 0]
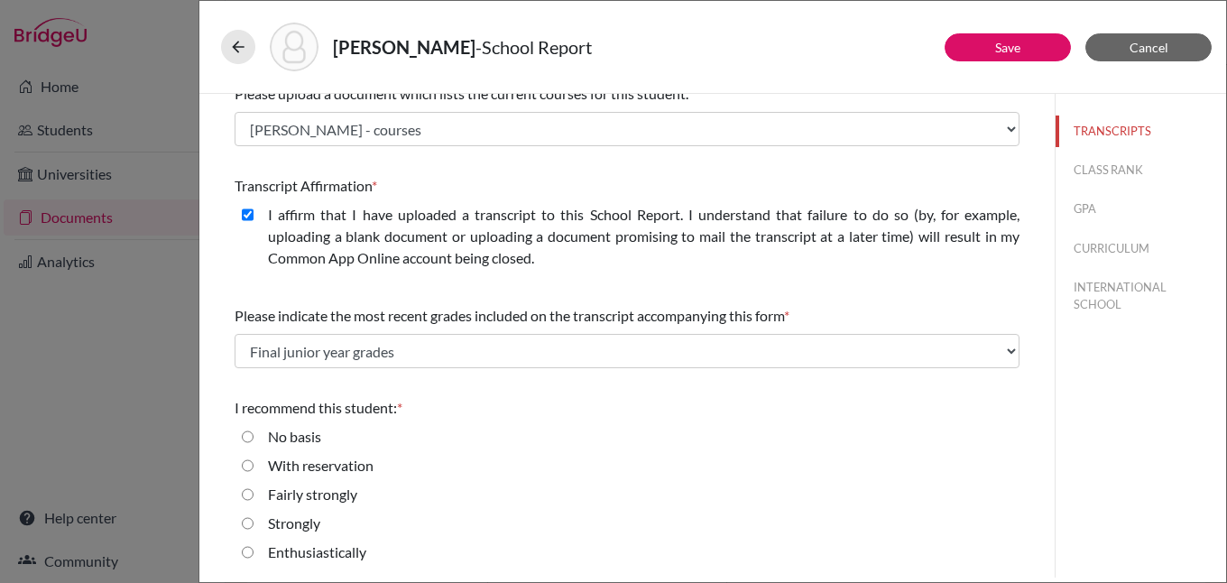
click at [248, 523] on input "Strongly" at bounding box center [248, 523] width 12 height 22
radio input "true"
drag, startPoint x: 1111, startPoint y: 162, endPoint x: 993, endPoint y: 176, distance: 119.0
click at [1111, 162] on button "CLASS RANK" at bounding box center [1140, 170] width 171 height 32
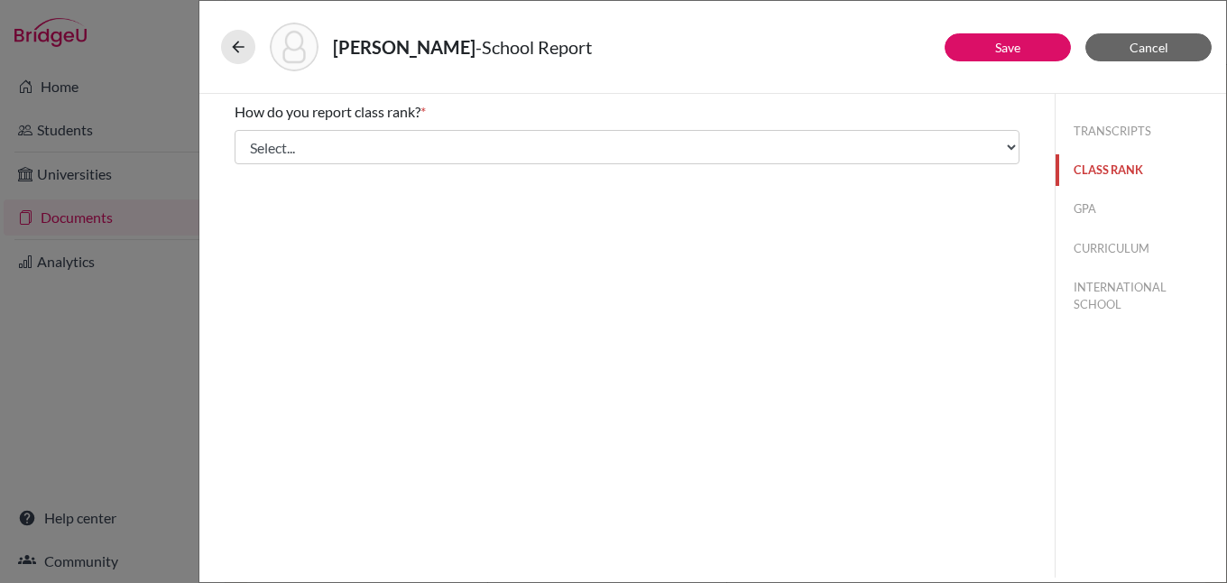
scroll to position [0, 0]
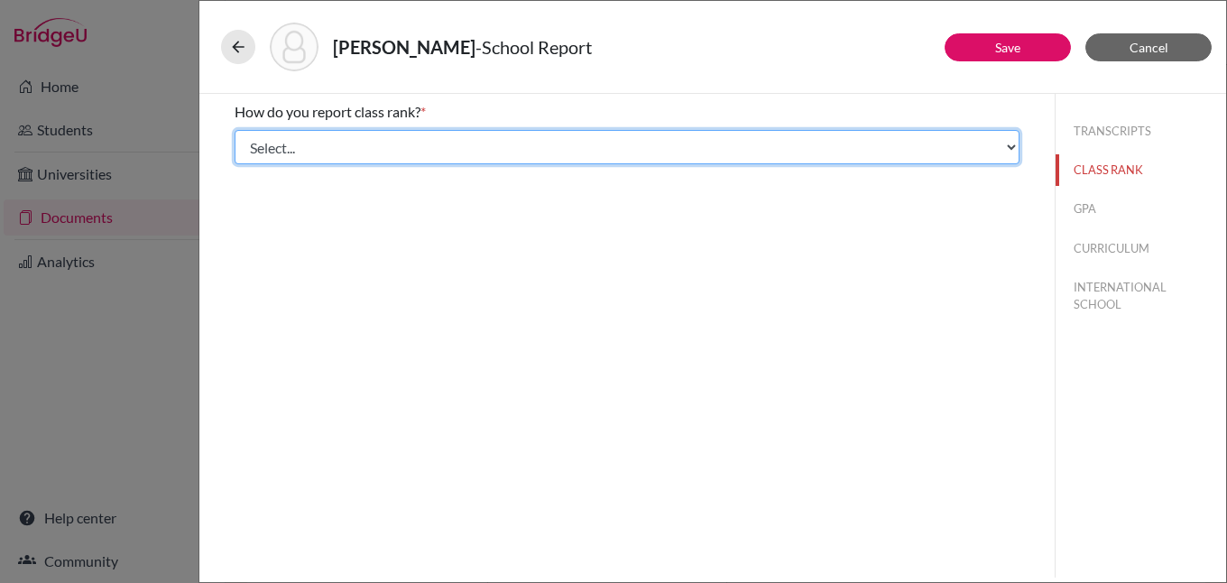
click at [281, 148] on select "Select... Exact Decile Quintile Quartile None" at bounding box center [627, 147] width 785 height 34
select select "5"
click at [235, 130] on select "Select... Exact Decile Quintile Quartile None" at bounding box center [627, 147] width 785 height 34
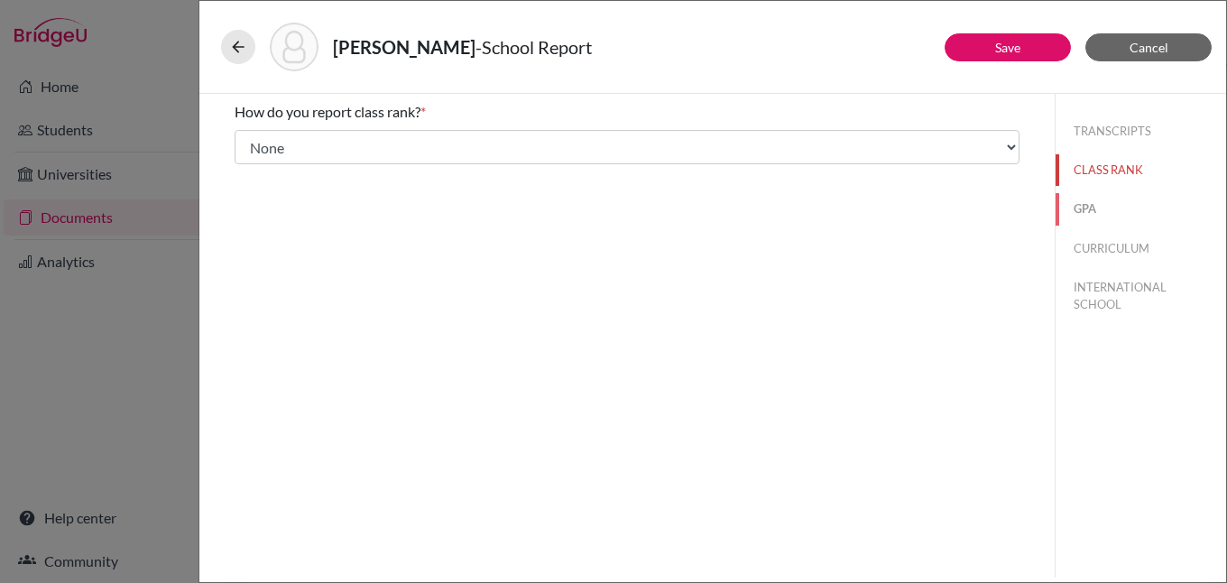
drag, startPoint x: 1089, startPoint y: 209, endPoint x: 998, endPoint y: 212, distance: 91.2
click at [1088, 209] on button "GPA" at bounding box center [1140, 209] width 171 height 32
click at [249, 142] on input "Yes" at bounding box center [248, 141] width 12 height 22
radio input "true"
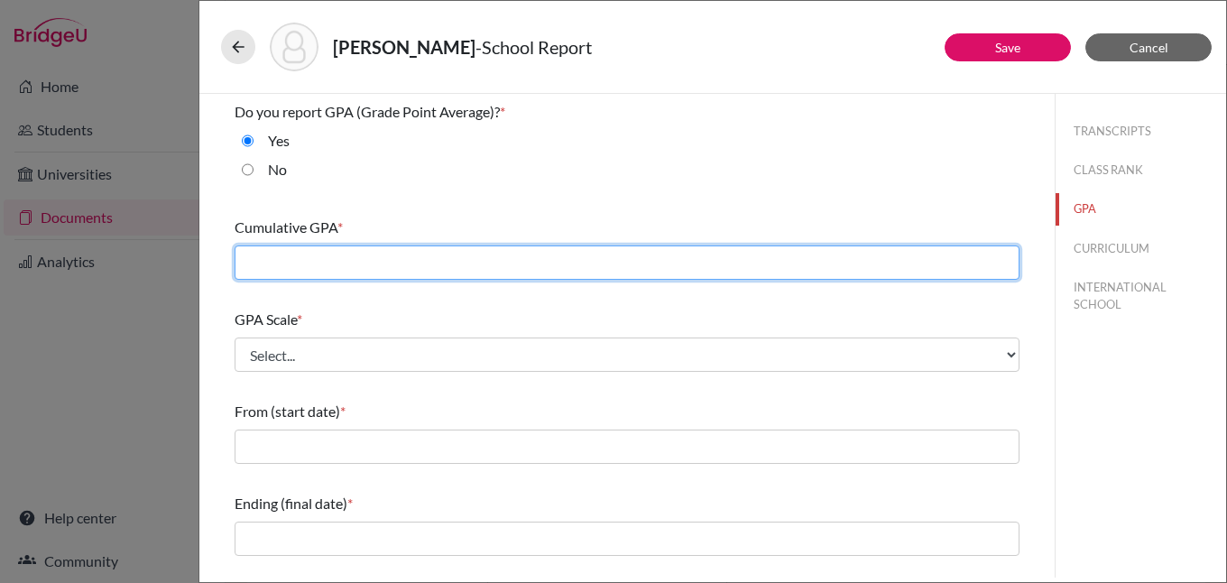
click at [342, 255] on input "text" at bounding box center [627, 262] width 785 height 34
type input "4.1"
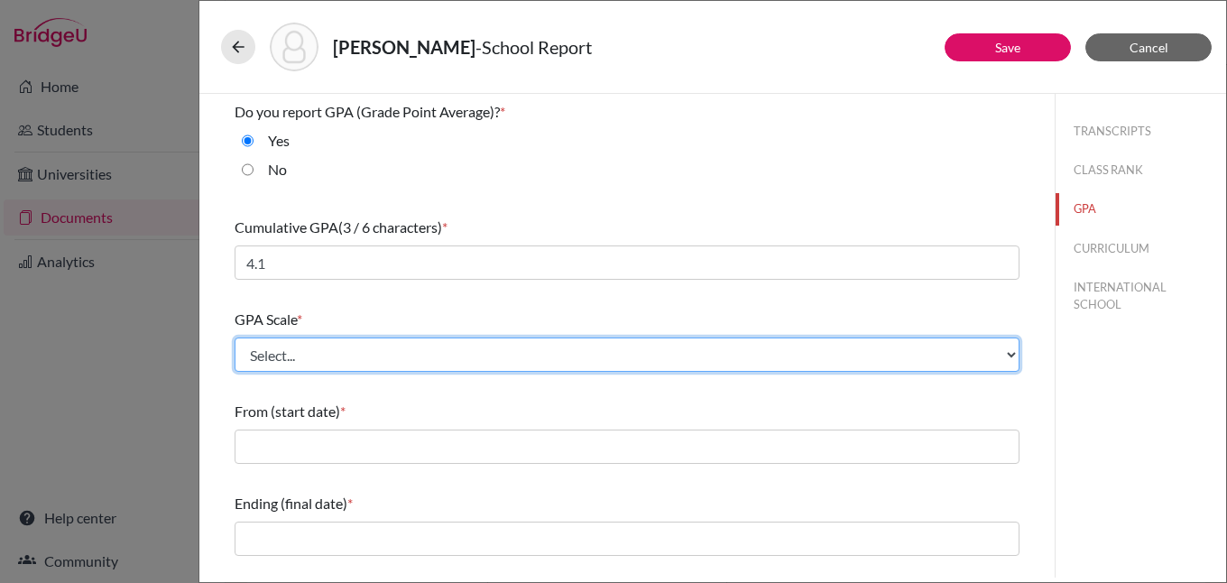
click at [348, 349] on select "Select... 4 5 6 7 8 9 10 11 12 13 14 15 16 17 18 19 20 100" at bounding box center [627, 354] width 785 height 34
select select "4"
click at [235, 337] on select "Select... 4 5 6 7 8 9 10 11 12 13 14 15 16 17 18 19 20 100" at bounding box center [627, 354] width 785 height 34
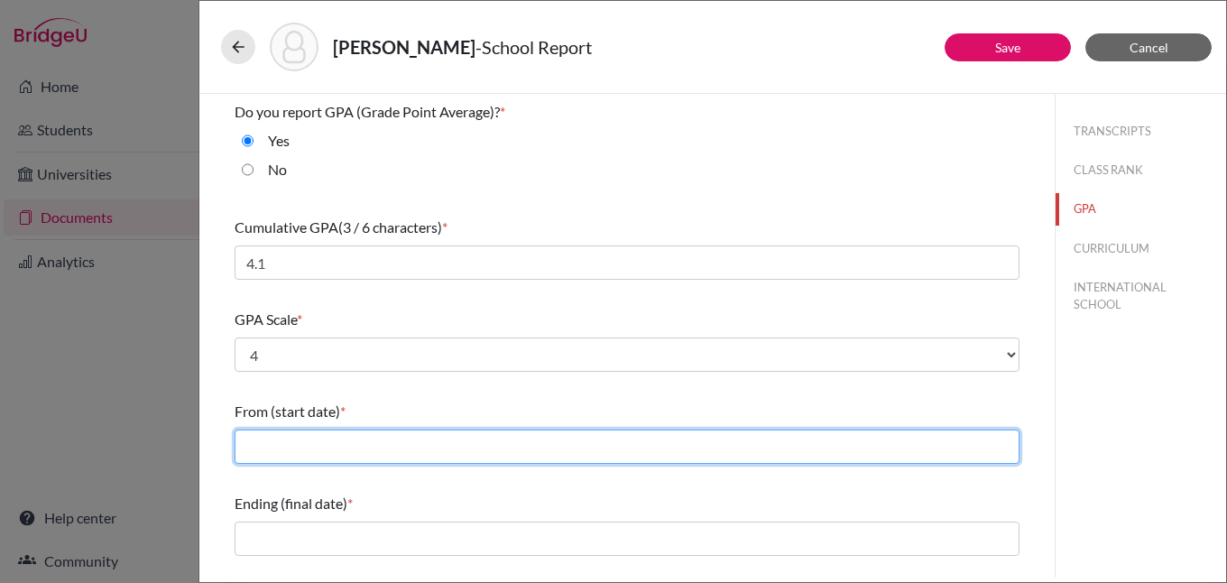
click at [286, 440] on input "text" at bounding box center [627, 446] width 785 height 34
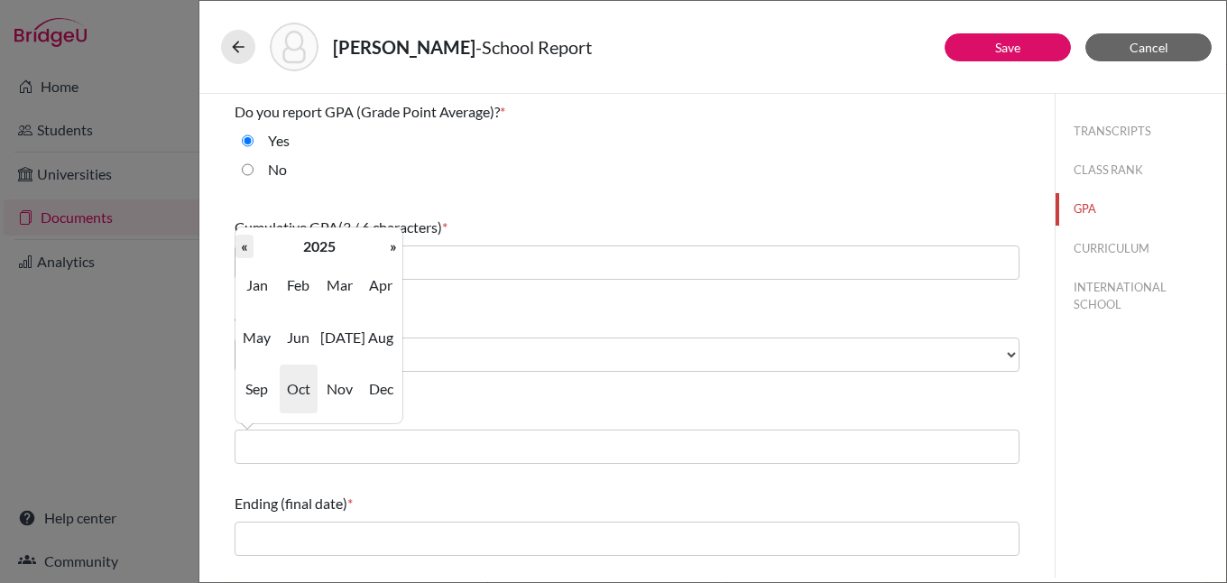
click at [244, 245] on th "«" at bounding box center [244, 246] width 18 height 23
click at [251, 392] on span "Sep" at bounding box center [257, 388] width 38 height 49
type input "09/2022"
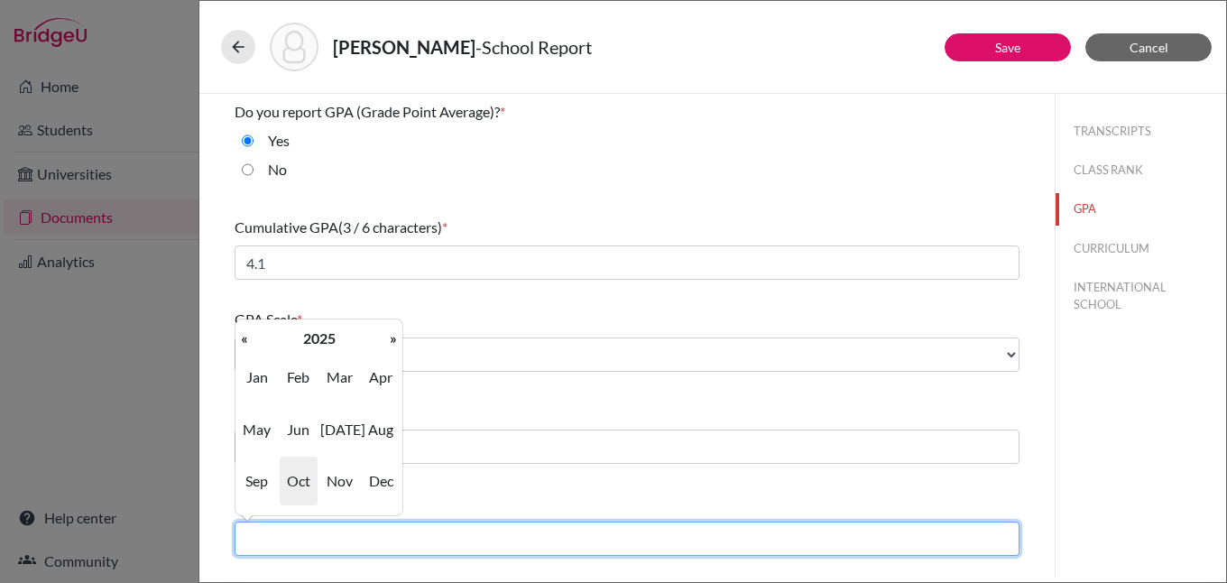
click at [358, 538] on input "text" at bounding box center [627, 538] width 785 height 34
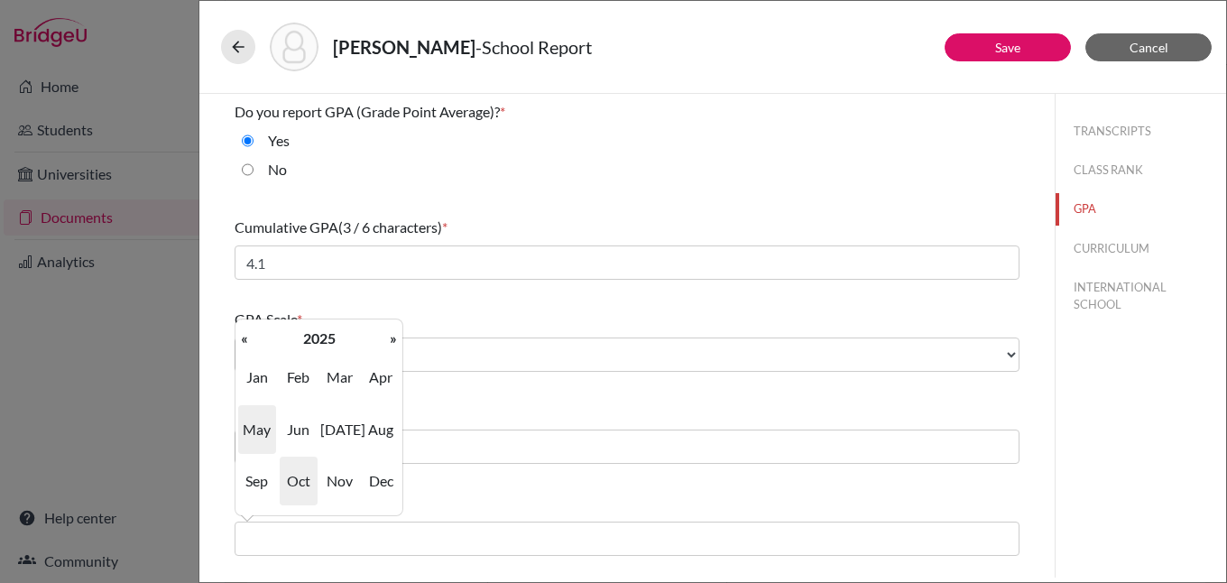
click at [253, 422] on span "May" at bounding box center [257, 429] width 38 height 49
type input "05/2025"
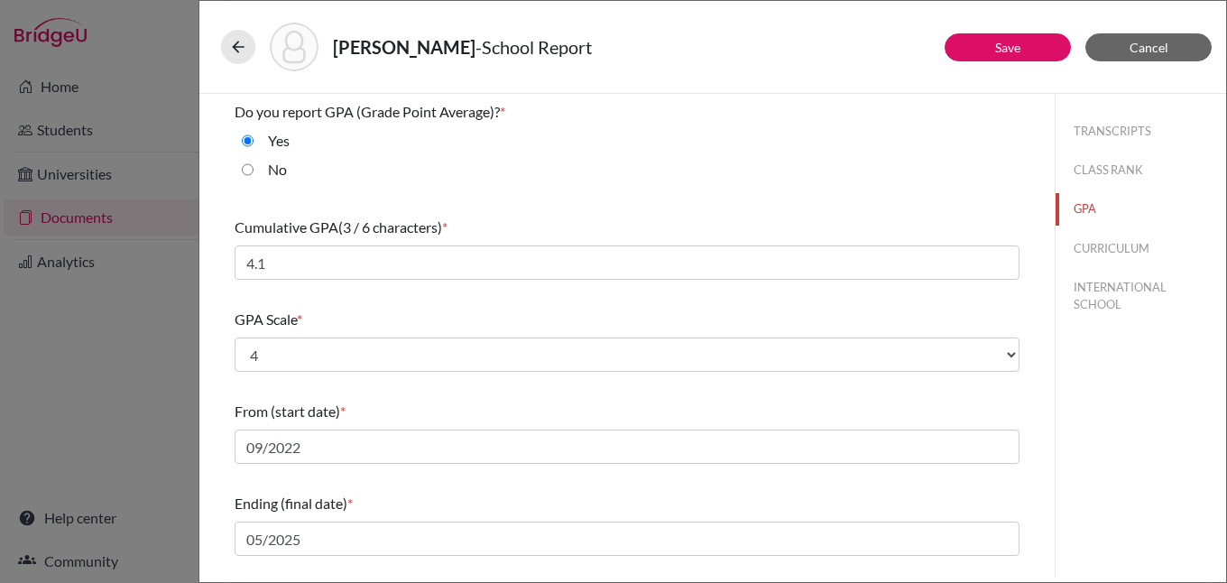
click at [506, 486] on div "Ending (final date) * 05/2025" at bounding box center [627, 524] width 785 height 78
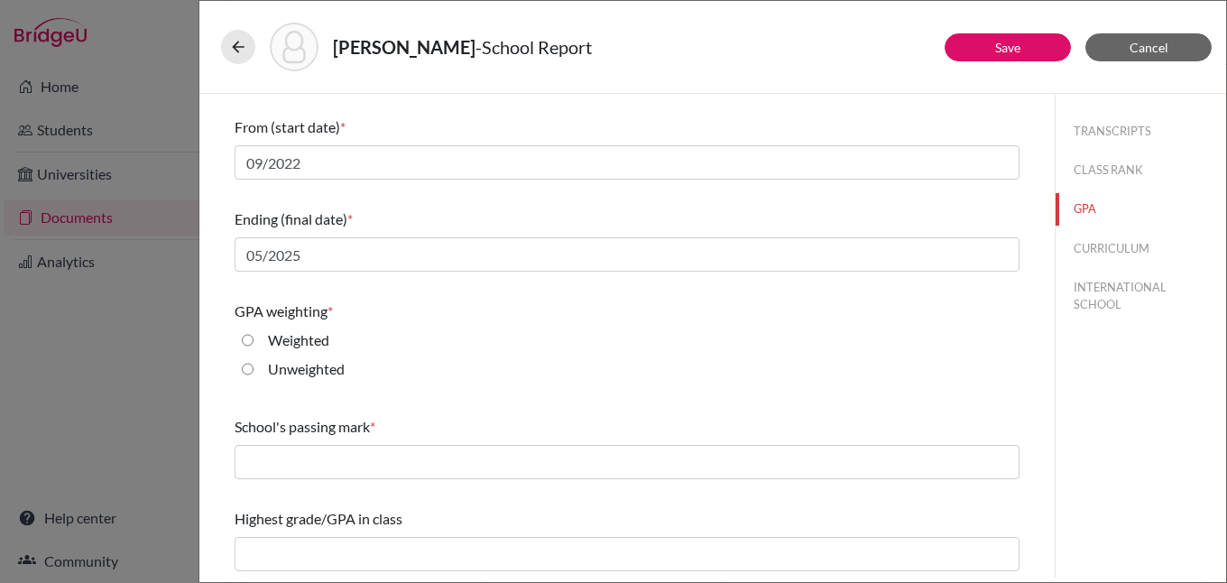
scroll to position [285, 0]
click at [249, 338] on input "Weighted" at bounding box center [248, 339] width 12 height 22
radio input "true"
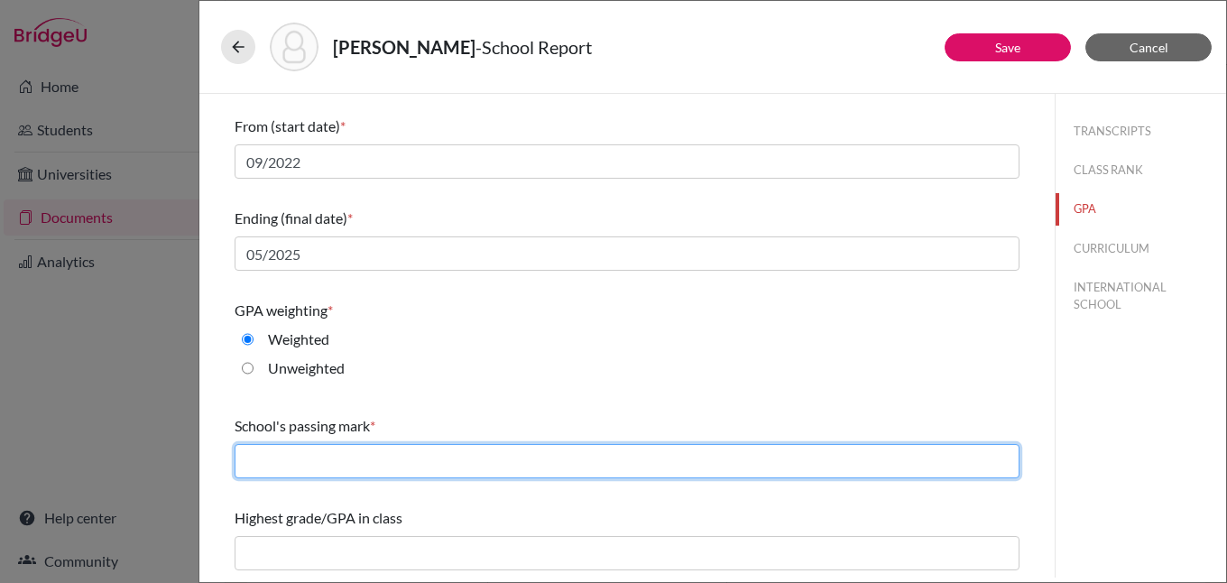
click at [323, 465] on input "text" at bounding box center [627, 461] width 785 height 34
type input "60"
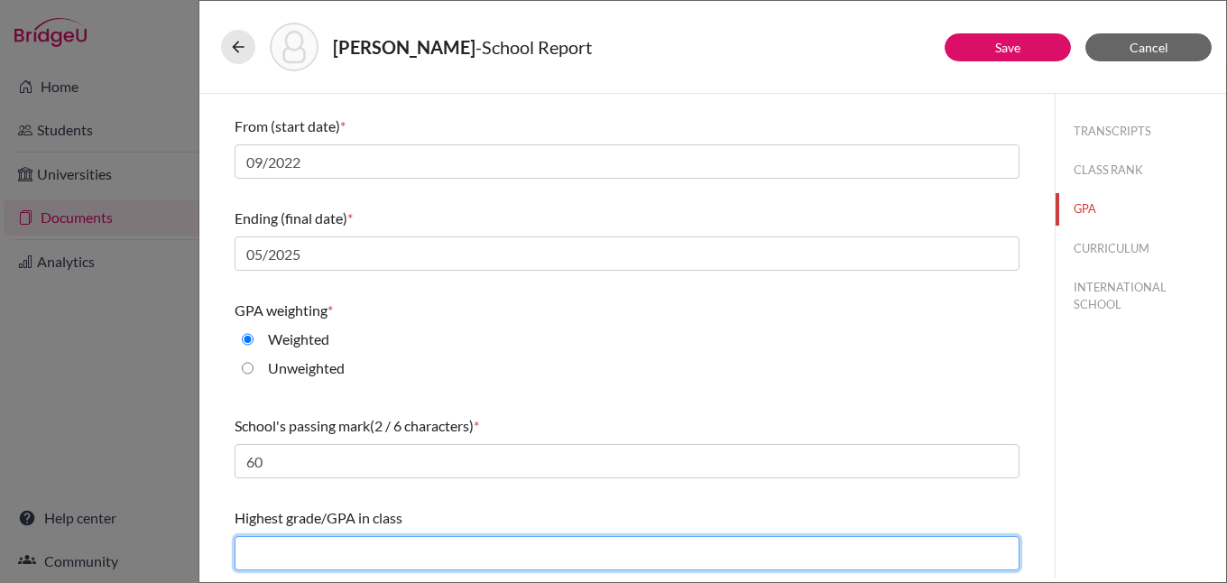
click at [337, 552] on input "text" at bounding box center [627, 553] width 785 height 34
type input "4.3"
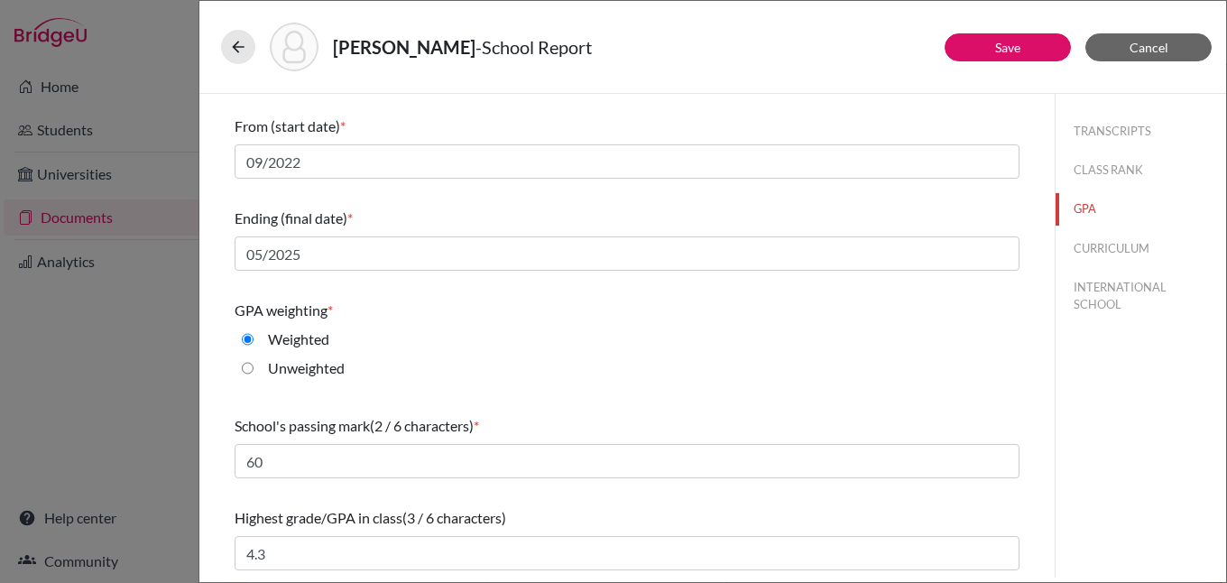
click at [763, 497] on div "Do you report GPA (Grade Point Average)? * Yes No Cumulative GPA (3 / 6 charact…" at bounding box center [627, 193] width 785 height 769
click at [1107, 245] on button "CURRICULUM" at bounding box center [1140, 249] width 171 height 32
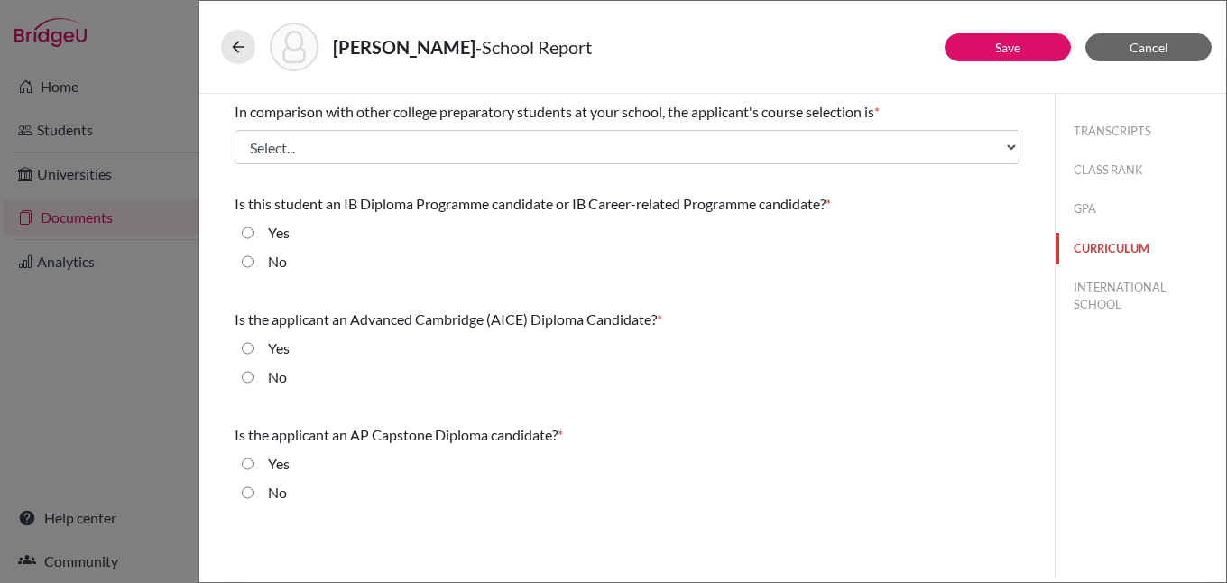
scroll to position [0, 0]
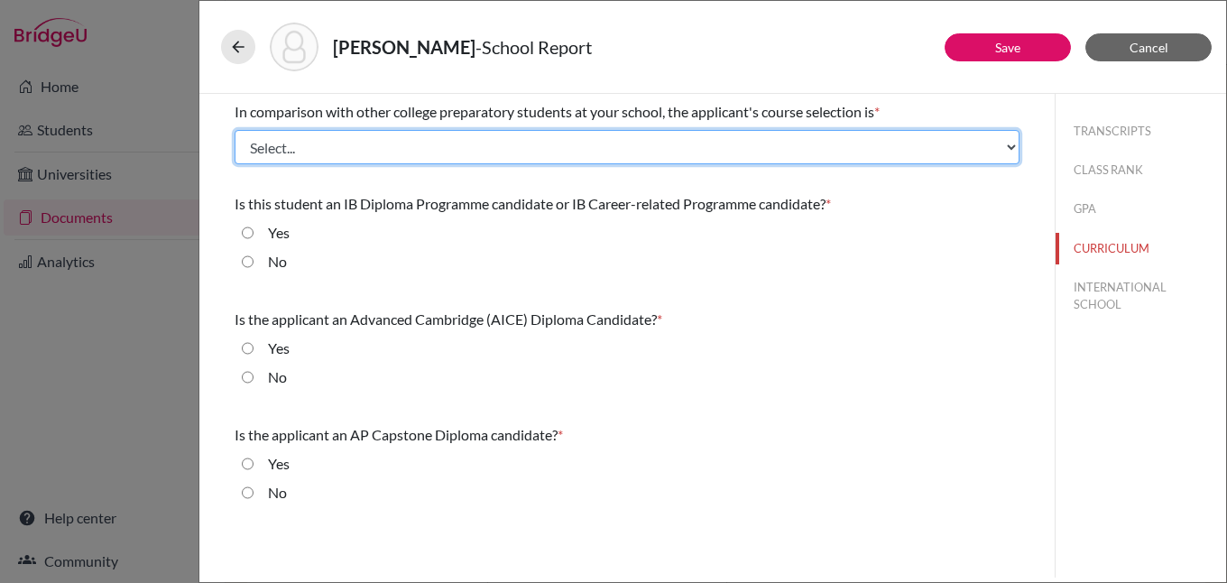
click at [294, 141] on select "Select... Less than demanding Average [PERSON_NAME] Very demanding Most demandi…" at bounding box center [627, 147] width 785 height 34
select select "2"
click at [235, 130] on select "Select... Less than demanding Average [PERSON_NAME] Very demanding Most demandi…" at bounding box center [627, 147] width 785 height 34
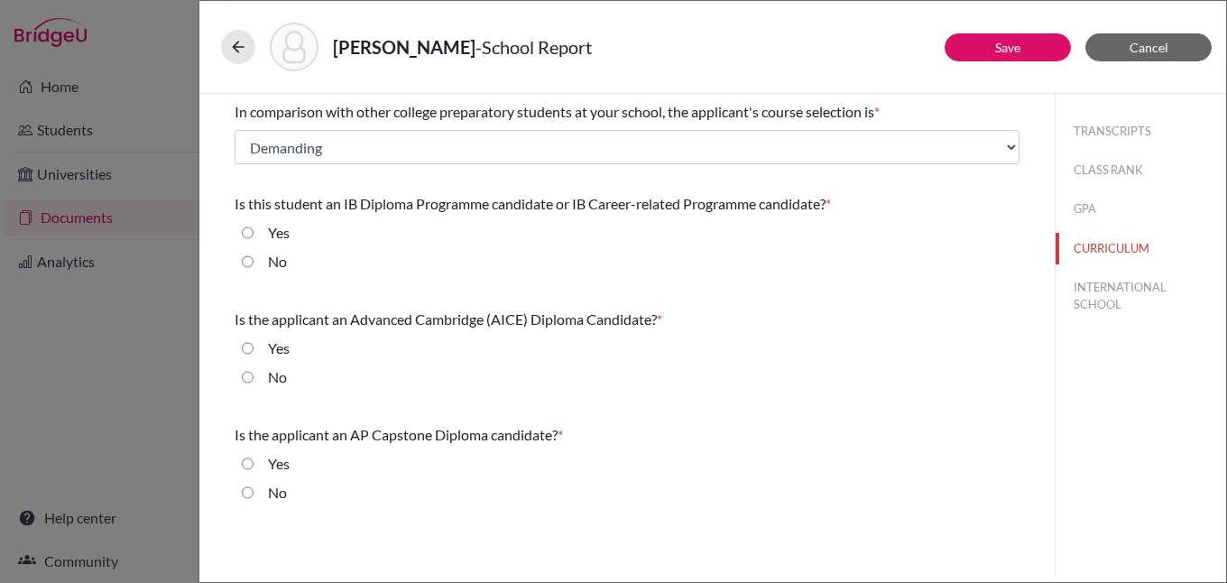
click at [248, 258] on input "No" at bounding box center [248, 262] width 12 height 22
radio input "true"
drag, startPoint x: 244, startPoint y: 373, endPoint x: 234, endPoint y: 401, distance: 29.1
click at [243, 374] on input "No" at bounding box center [248, 377] width 12 height 22
radio input "true"
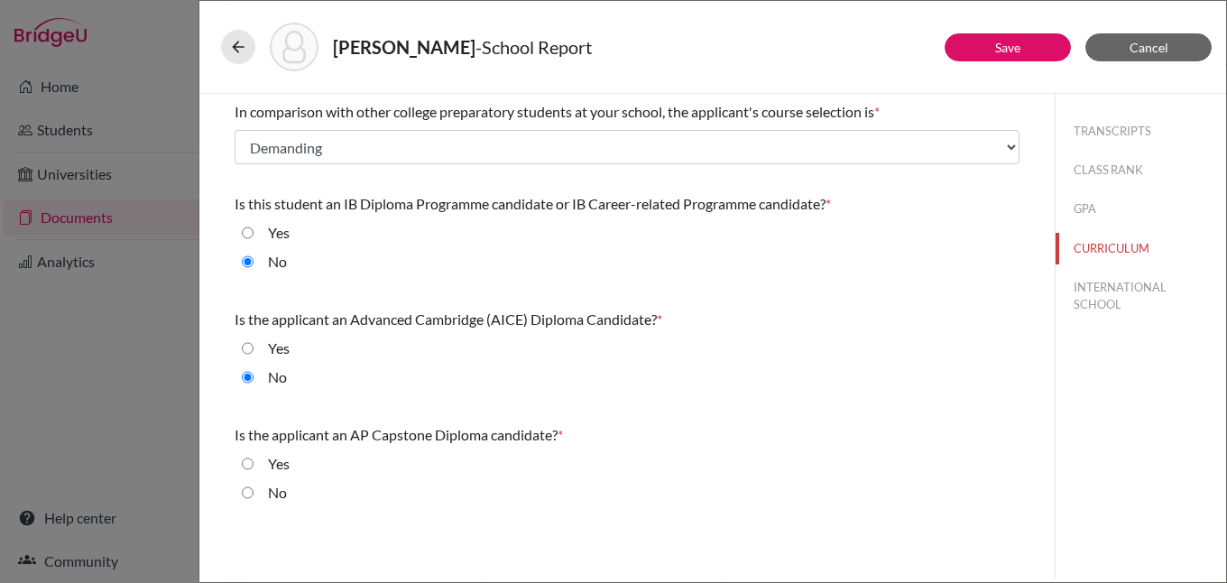
click at [250, 490] on input "No" at bounding box center [248, 493] width 12 height 22
radio input "true"
click at [1110, 285] on button "INTERNATIONAL SCHOOL" at bounding box center [1140, 296] width 171 height 49
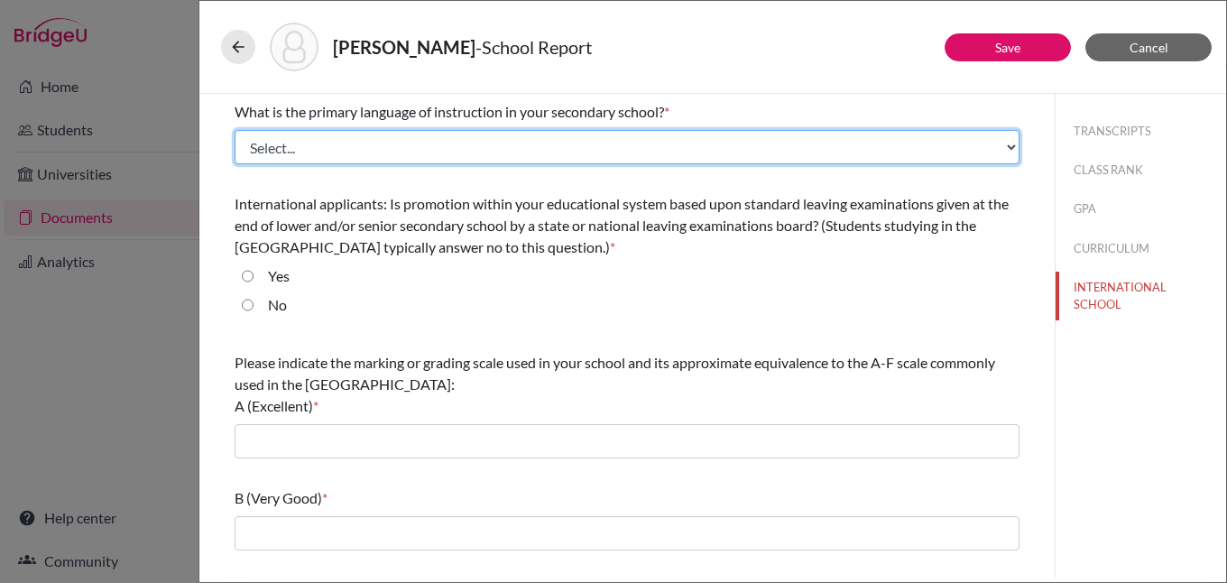
click at [310, 152] on select "Select... Albanian Arabic Armenian Assamese Azerbaijani Belarusian Bengali Bulg…" at bounding box center [627, 147] width 785 height 34
select select "14"
click at [235, 130] on select "Select... Albanian Arabic Armenian Assamese Azerbaijani Belarusian Bengali Bulg…" at bounding box center [627, 147] width 785 height 34
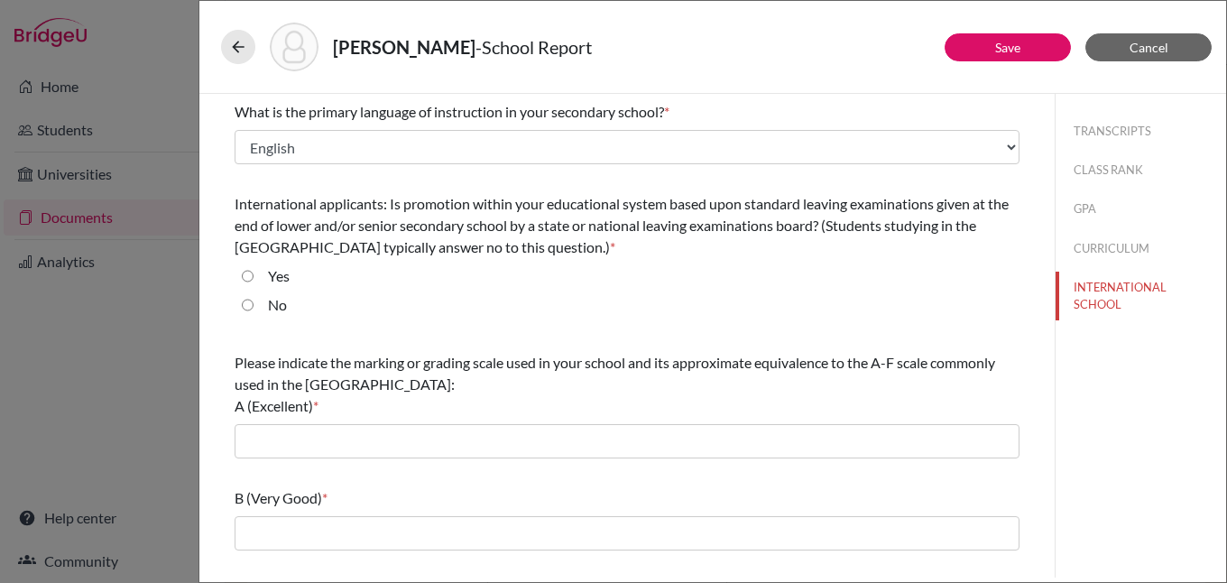
click at [243, 305] on input "No" at bounding box center [248, 305] width 12 height 22
radio input "true"
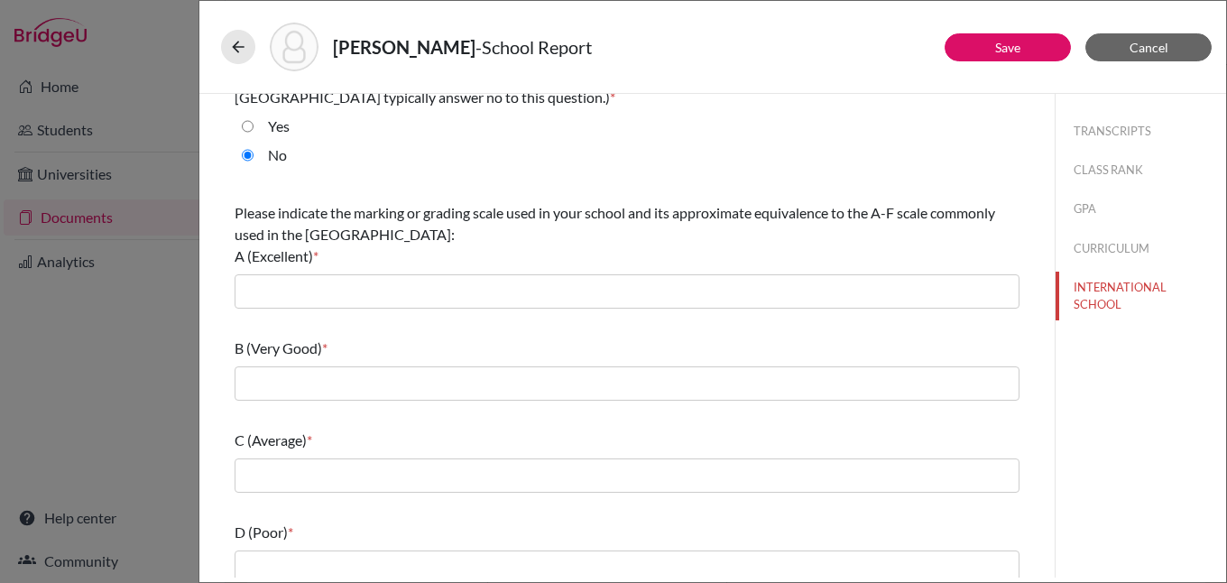
scroll to position [256, 0]
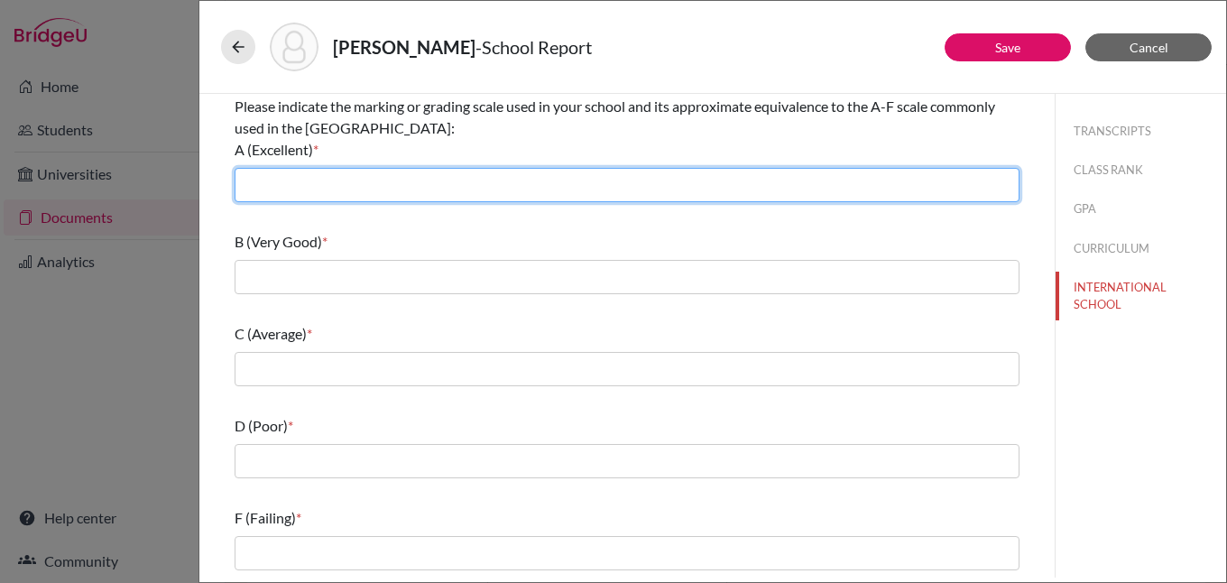
click at [388, 187] on input "text" at bounding box center [627, 185] width 785 height 34
type input "90-100"
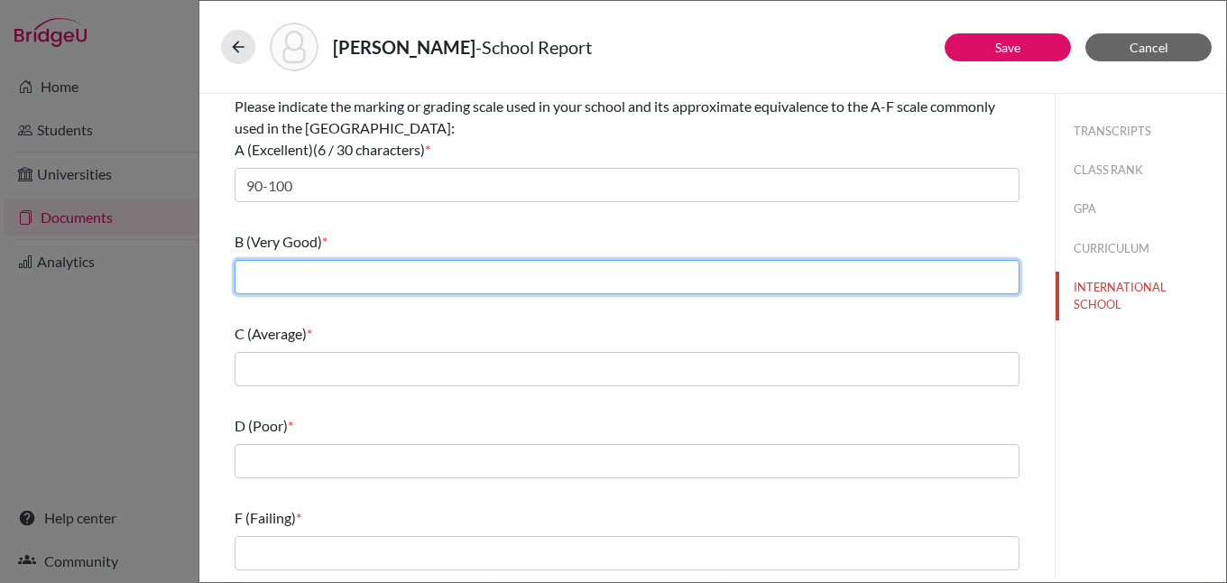
click at [359, 278] on input "text" at bounding box center [627, 277] width 785 height 34
type input "80-89"
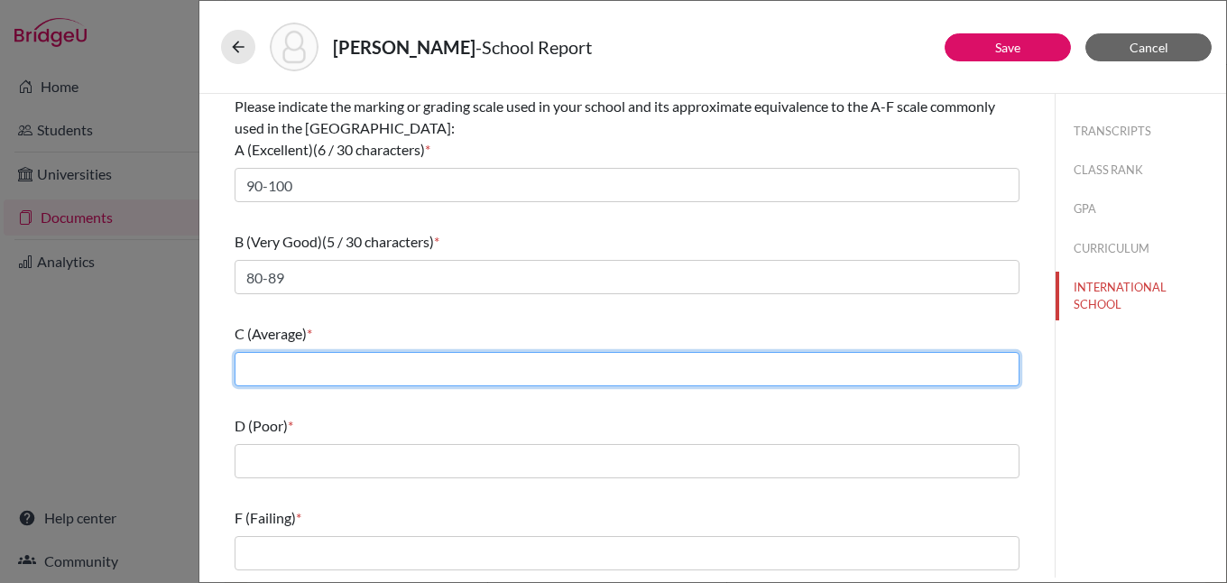
click at [365, 366] on input "text" at bounding box center [627, 369] width 785 height 34
type input "70-79"
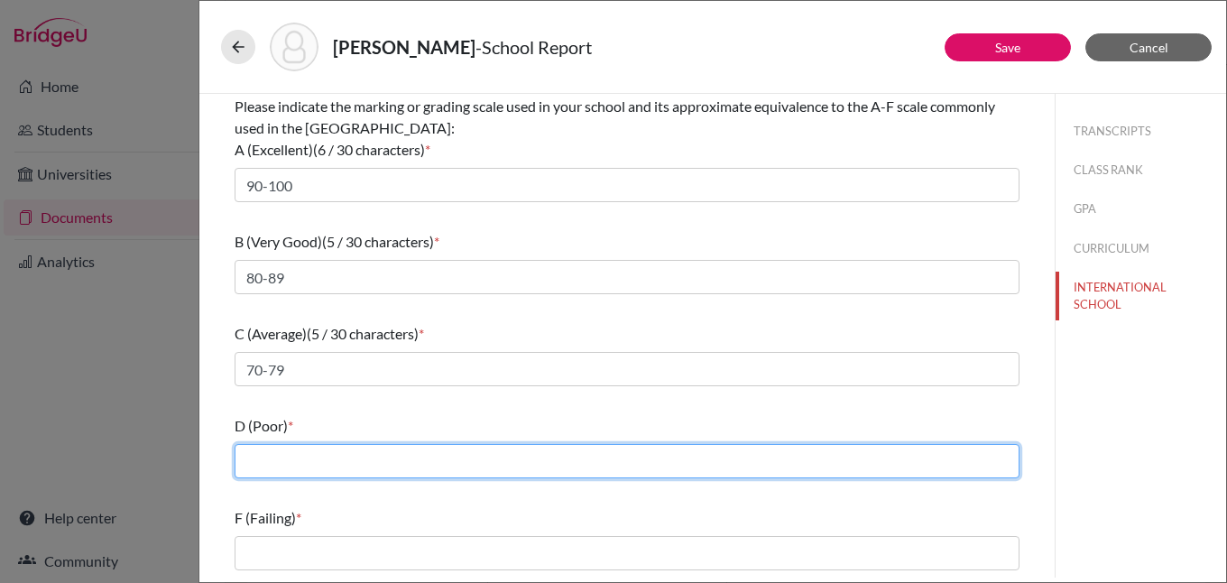
click at [358, 458] on input "text" at bounding box center [627, 461] width 785 height 34
type input "60-69"
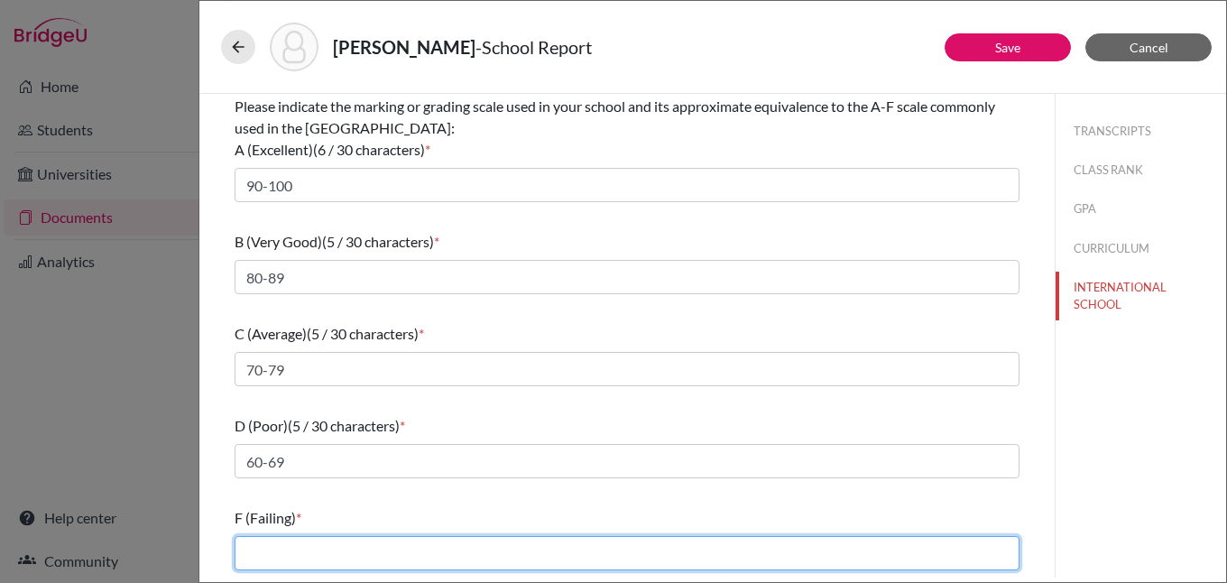
click at [348, 554] on input "text" at bounding box center [627, 553] width 785 height 34
type input "59 and below"
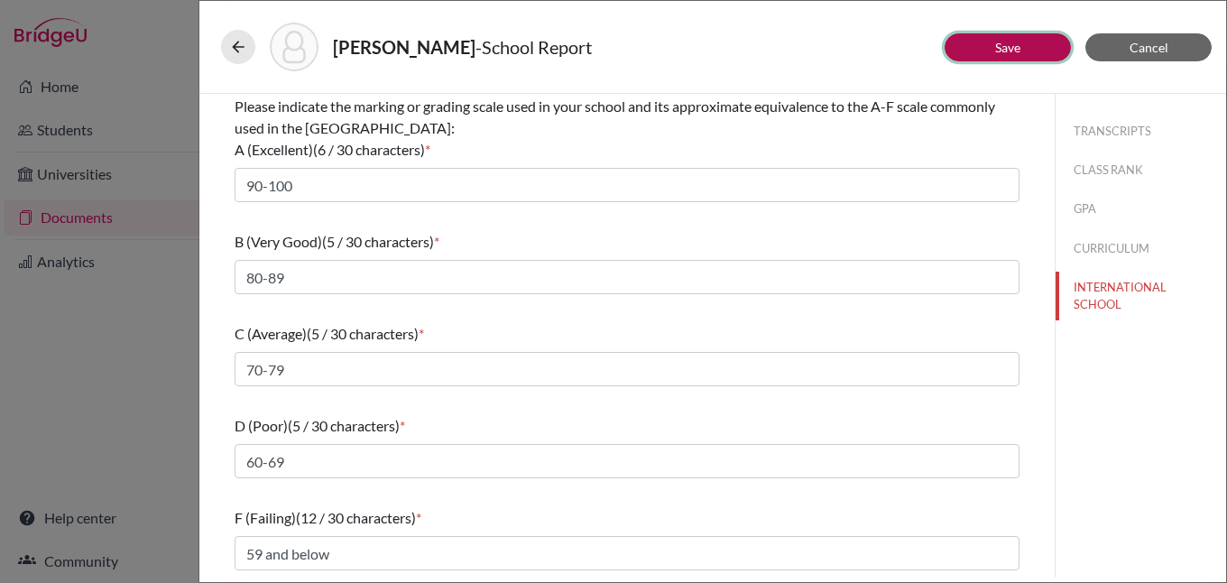
click at [1004, 43] on link "Save" at bounding box center [1007, 47] width 25 height 15
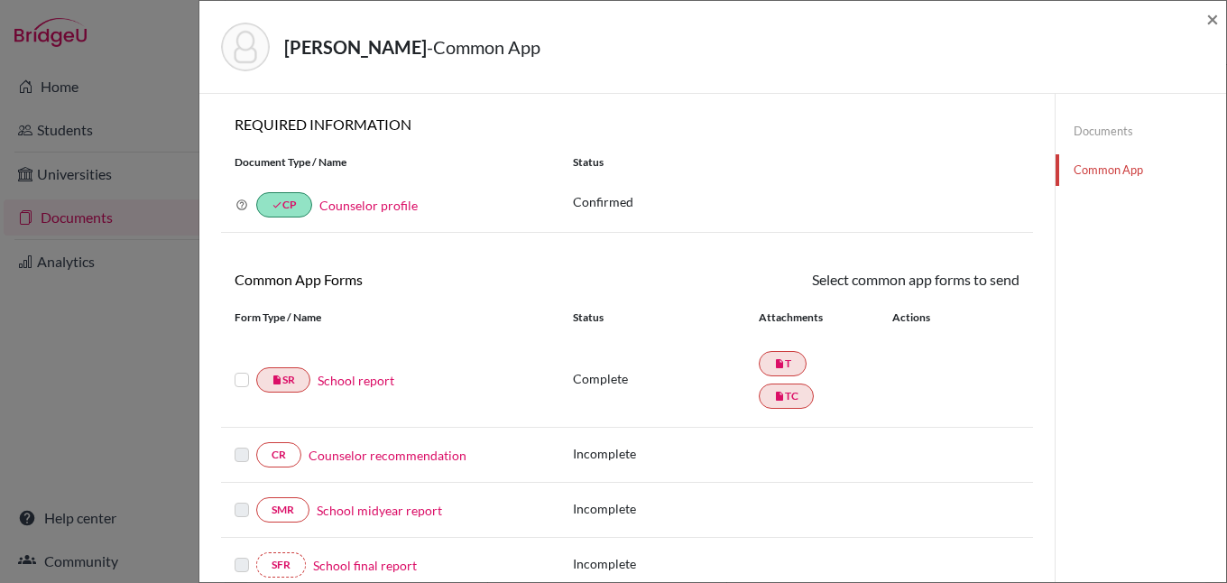
click at [377, 451] on link "Counselor recommendation" at bounding box center [388, 455] width 158 height 19
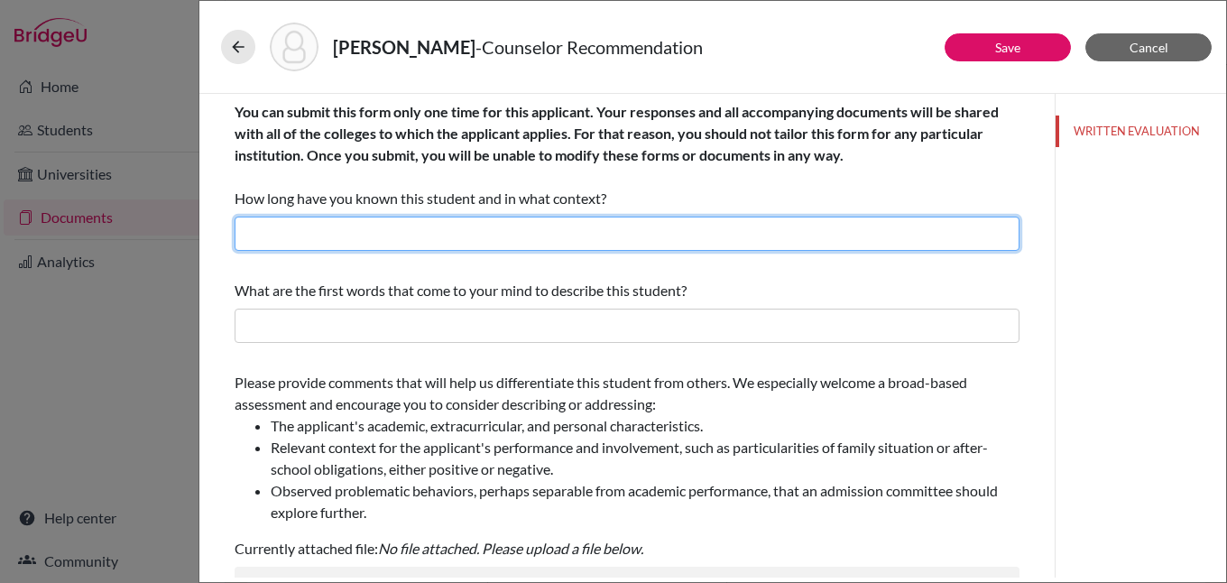
click at [326, 226] on input "text" at bounding box center [627, 234] width 785 height 34
type input "I have known [PERSON_NAME] for three years as his Academic College Counselor."
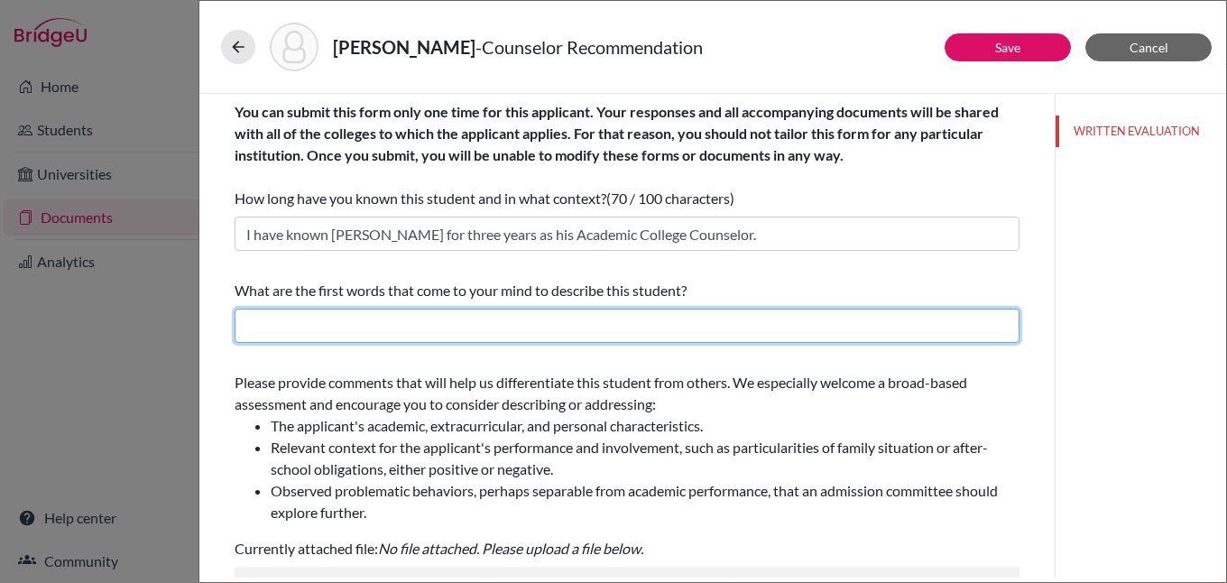
click at [396, 327] on input "text" at bounding box center [627, 326] width 785 height 34
